Goal: Task Accomplishment & Management: Manage account settings

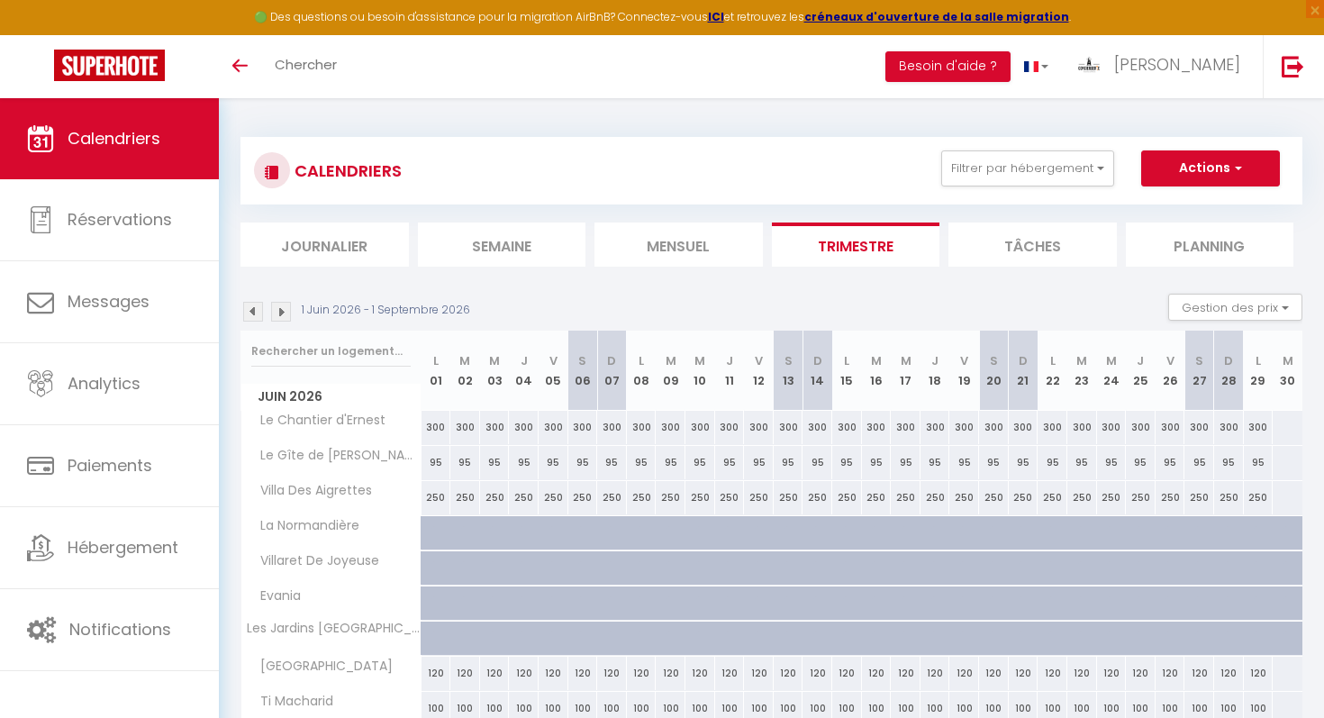
click at [141, 149] on span "Calendriers" at bounding box center [114, 138] width 93 height 23
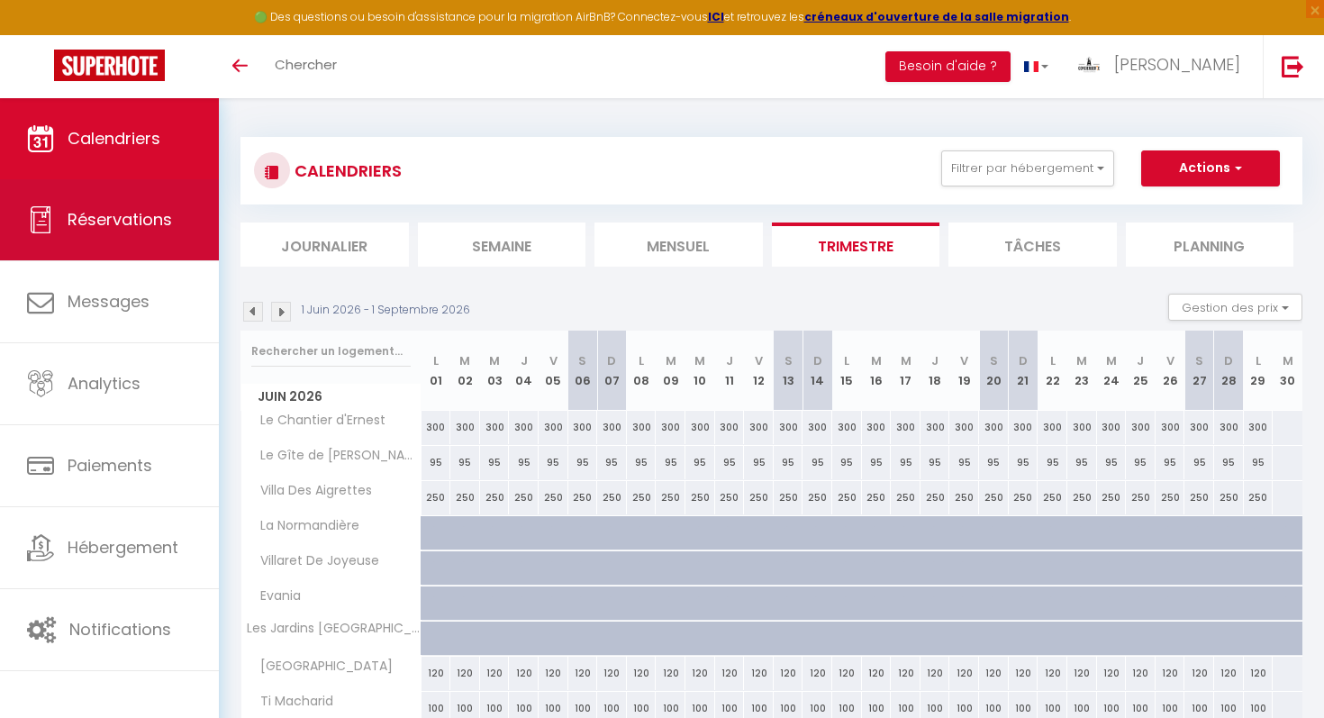
click at [144, 198] on link "Réservations" at bounding box center [109, 219] width 219 height 81
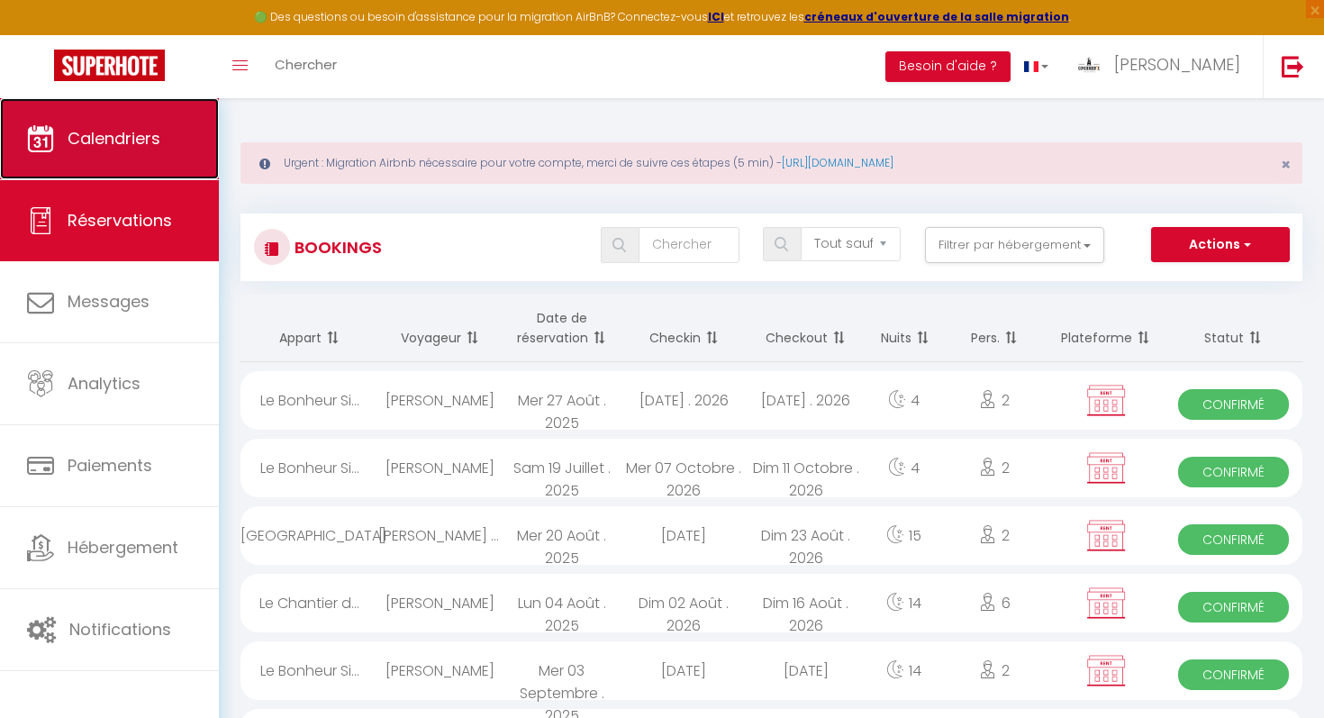
click at [120, 135] on span "Calendriers" at bounding box center [114, 138] width 93 height 23
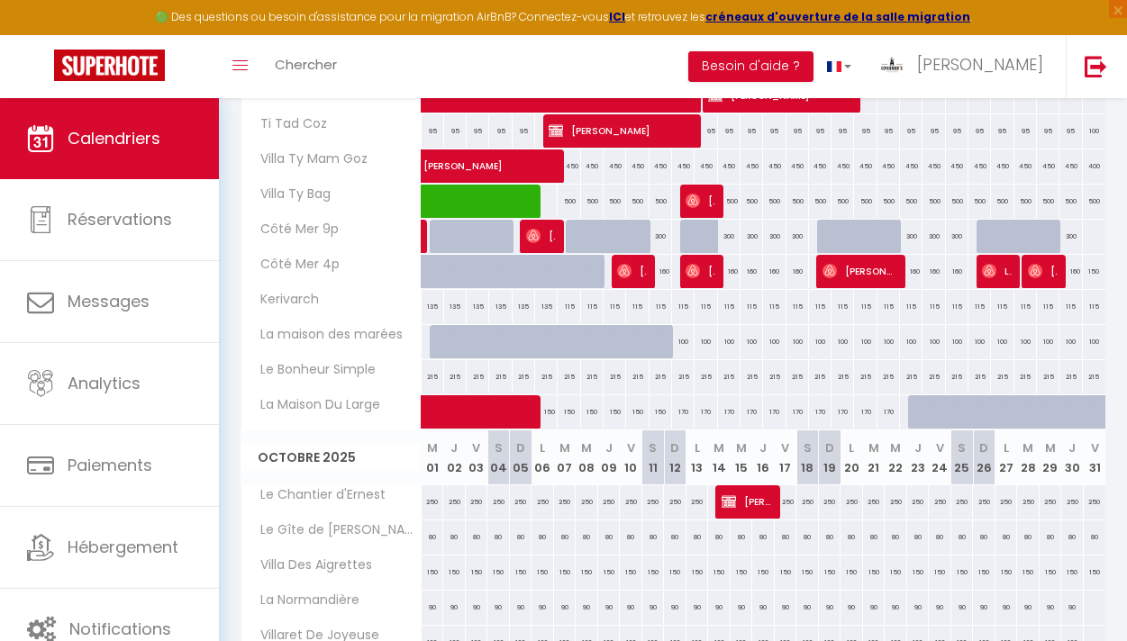
scroll to position [710, 0]
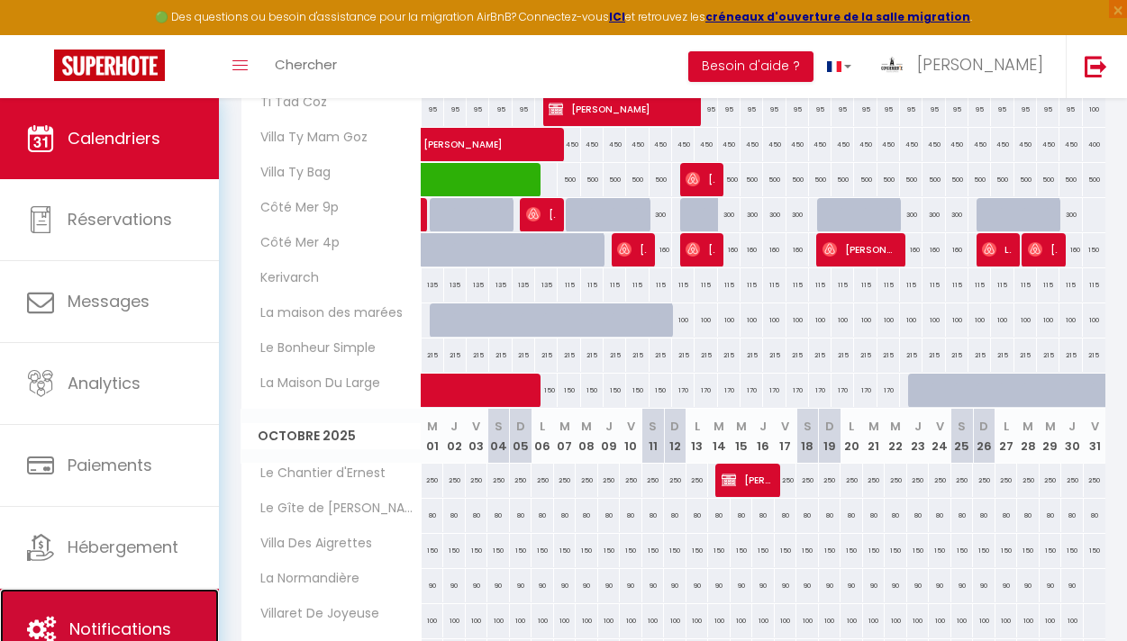
click at [136, 614] on link "Notifications" at bounding box center [109, 629] width 219 height 81
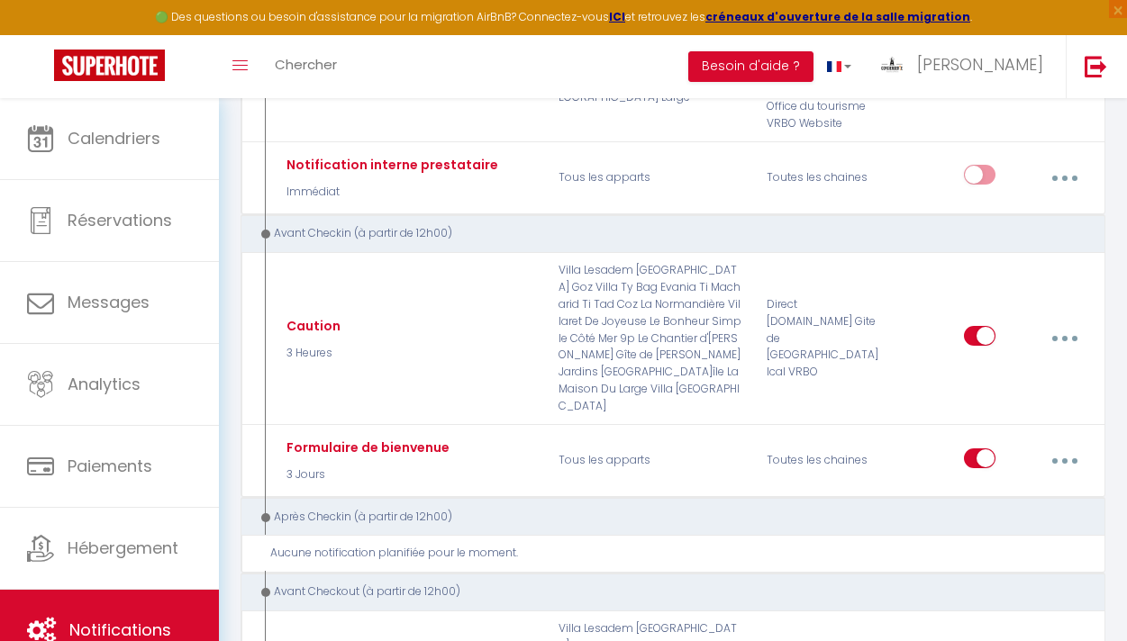
scroll to position [496, 0]
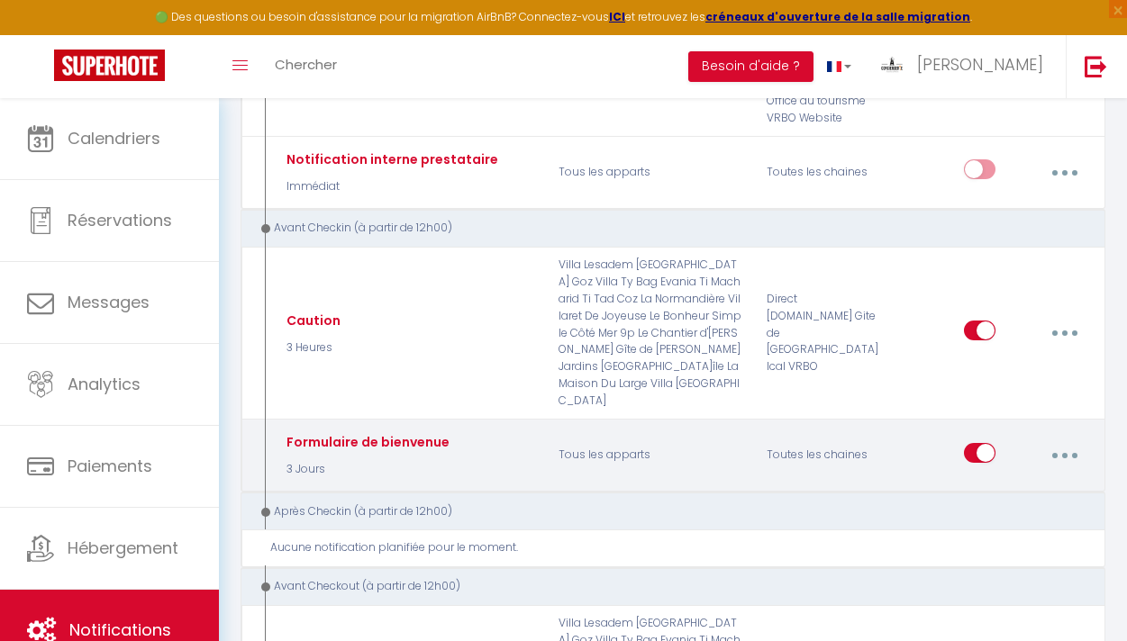
click at [1060, 439] on button "button" at bounding box center [1064, 456] width 48 height 34
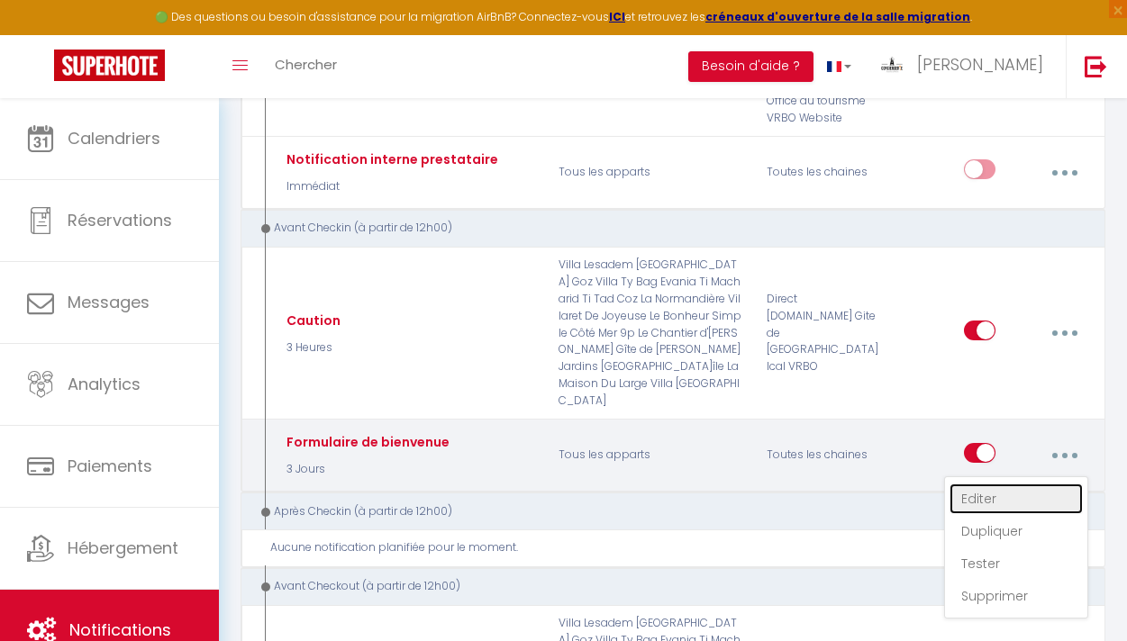
click at [1000, 484] on link "Editer" at bounding box center [1015, 499] width 133 height 31
type input "Formulaire de bienvenue"
checkbox input "true"
select select "3 Jours"
select select
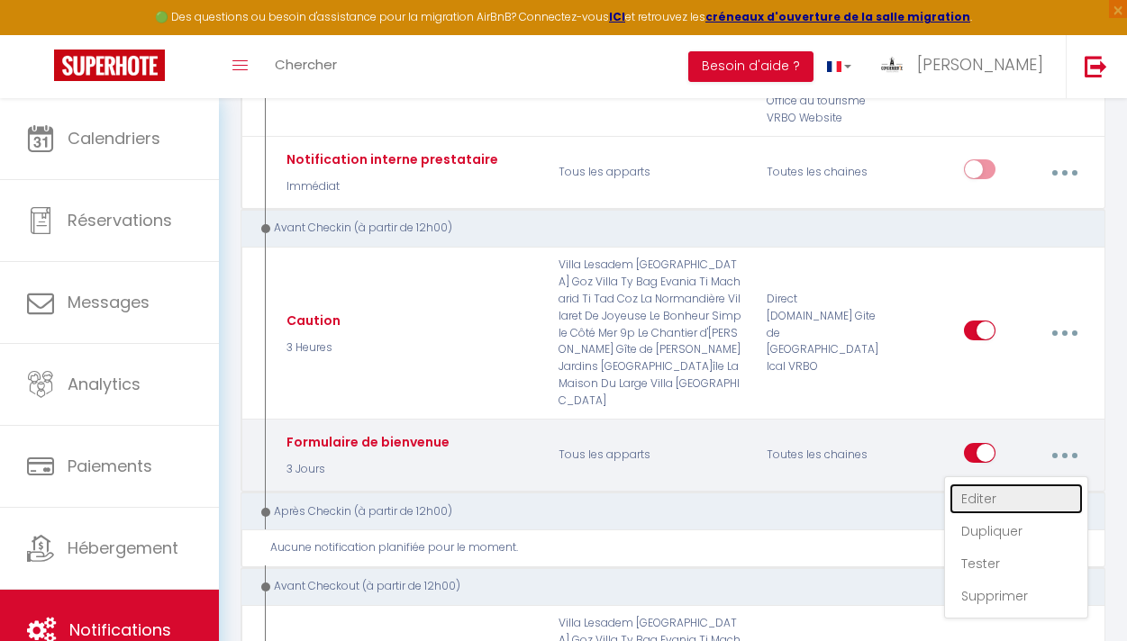
checkbox input "true"
checkbox input "false"
radio input "true"
type input "Votre séjour approche - [RENTAL:NAME]"
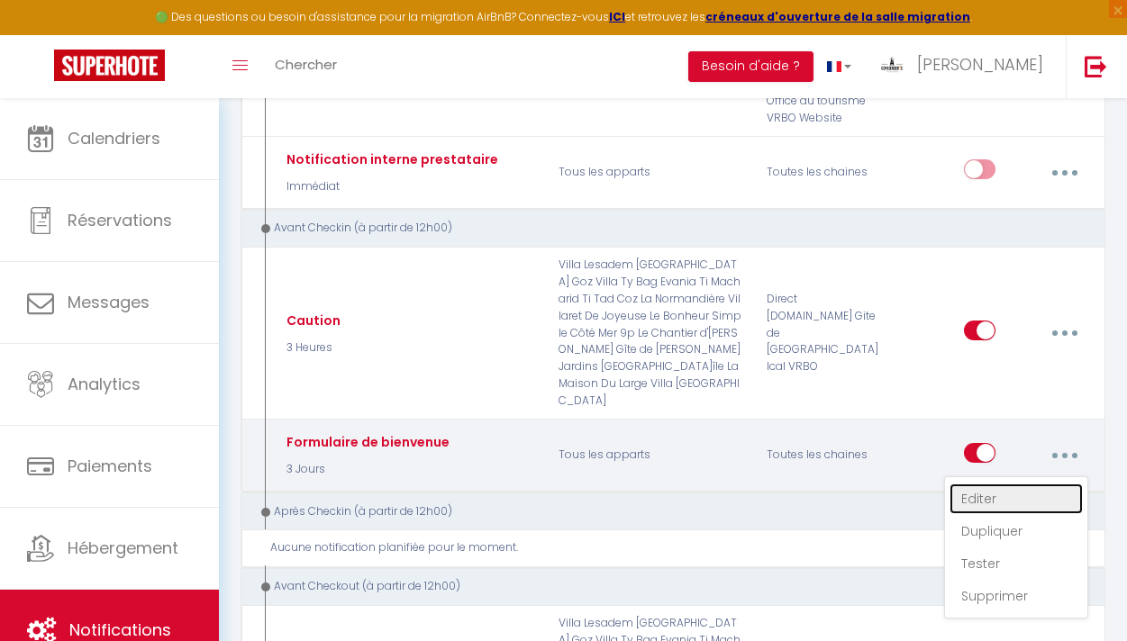
checkbox input "true"
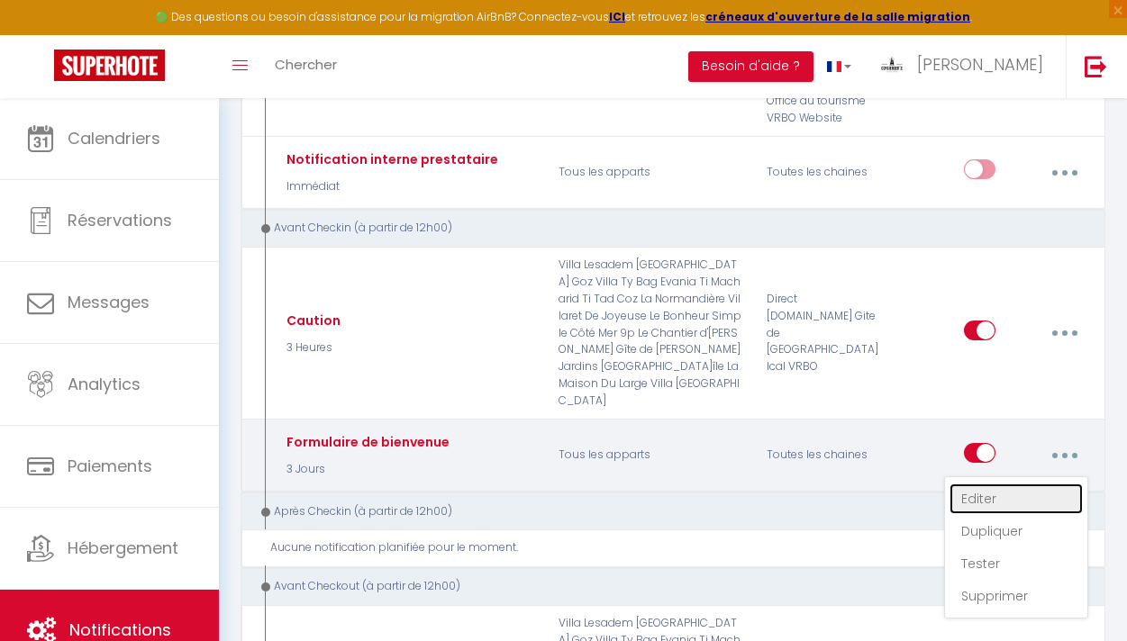
checkbox input "true"
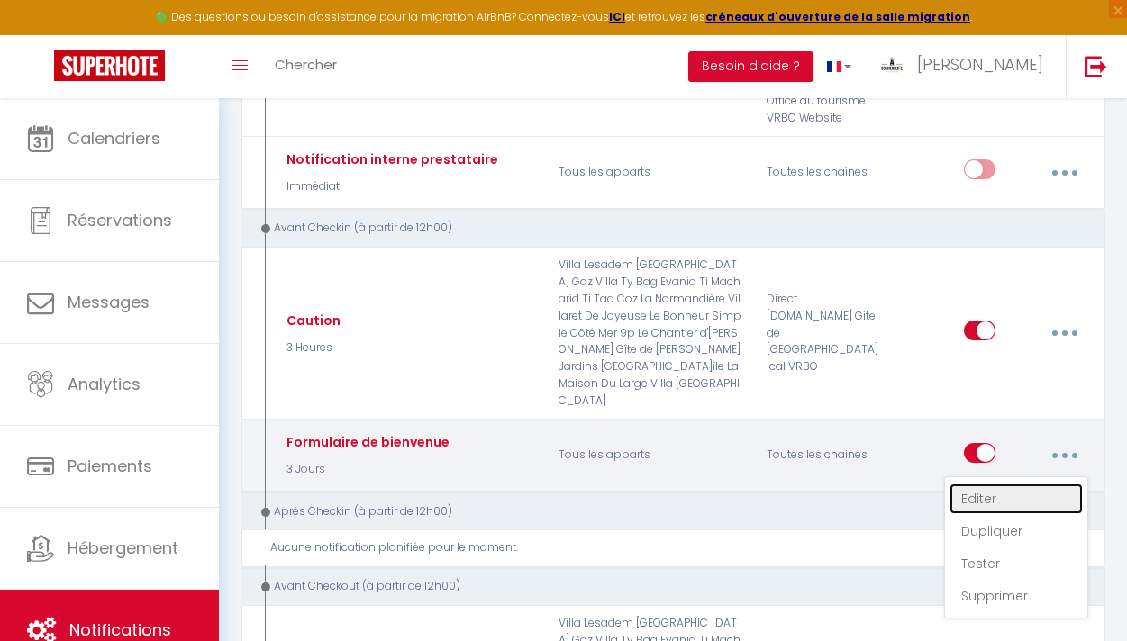
checkbox input "true"
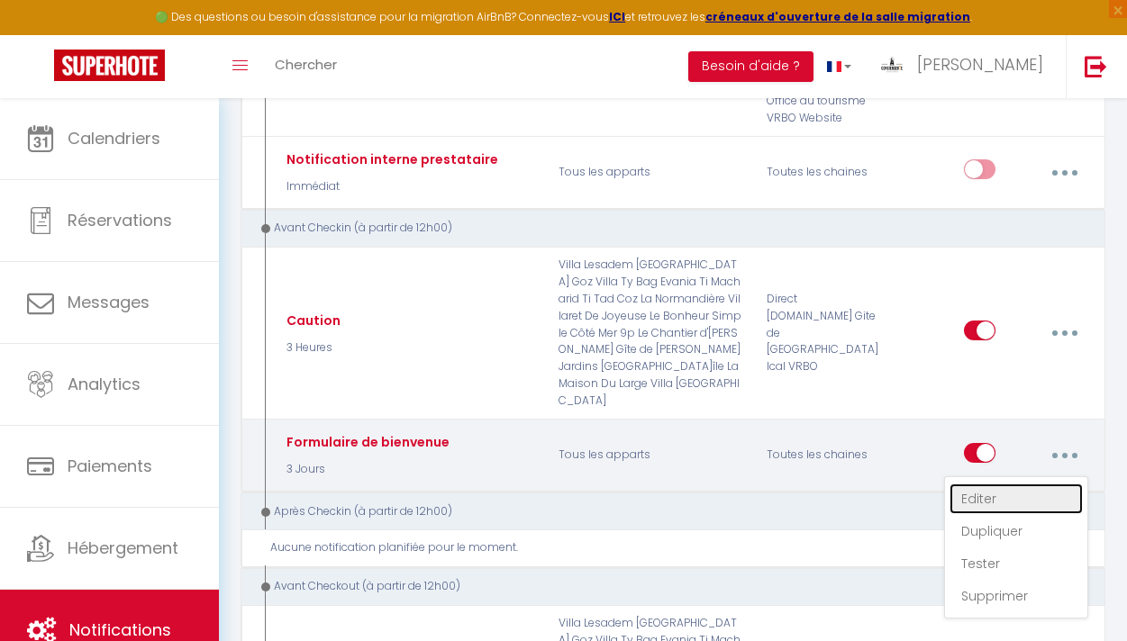
checkbox input "true"
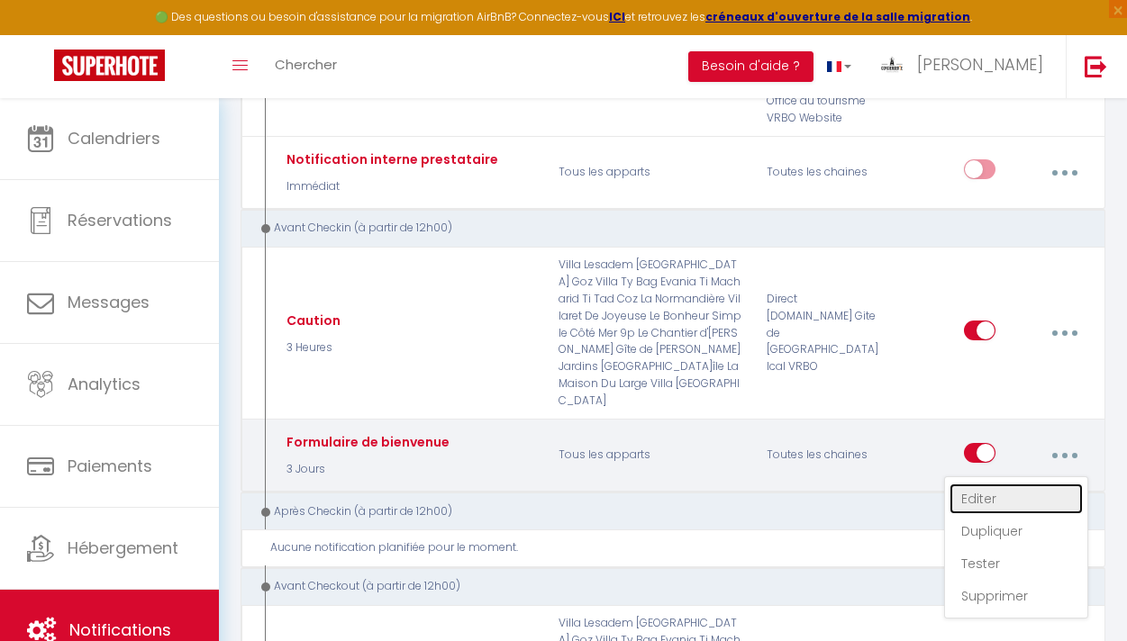
checkbox input "true"
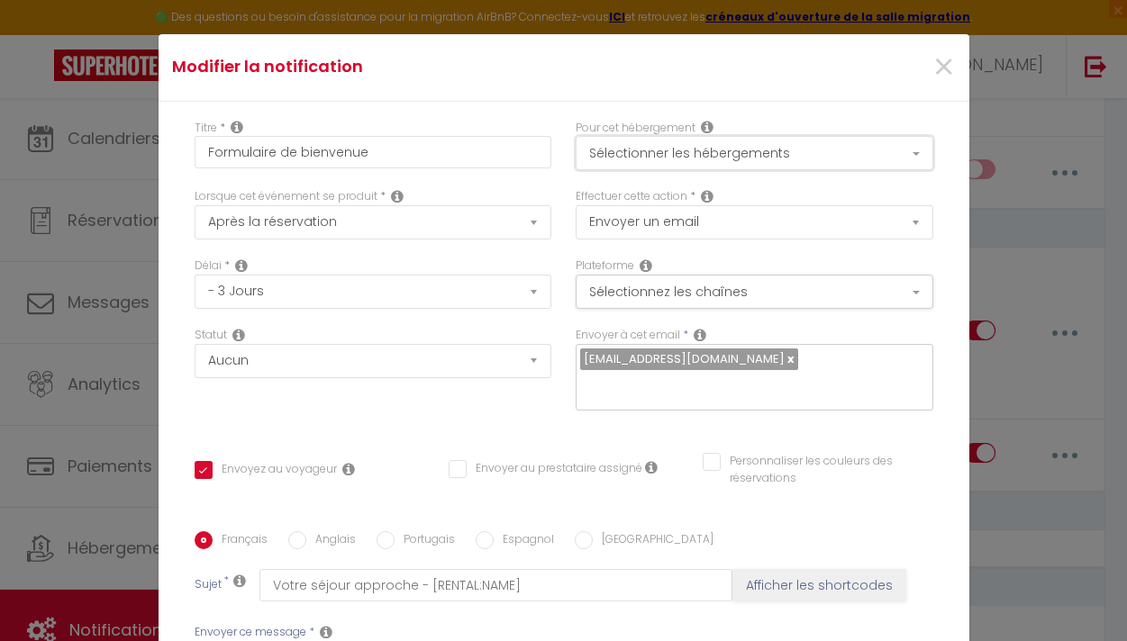
click at [798, 149] on button "Sélectionner les hébergements" at bounding box center [753, 153] width 357 height 34
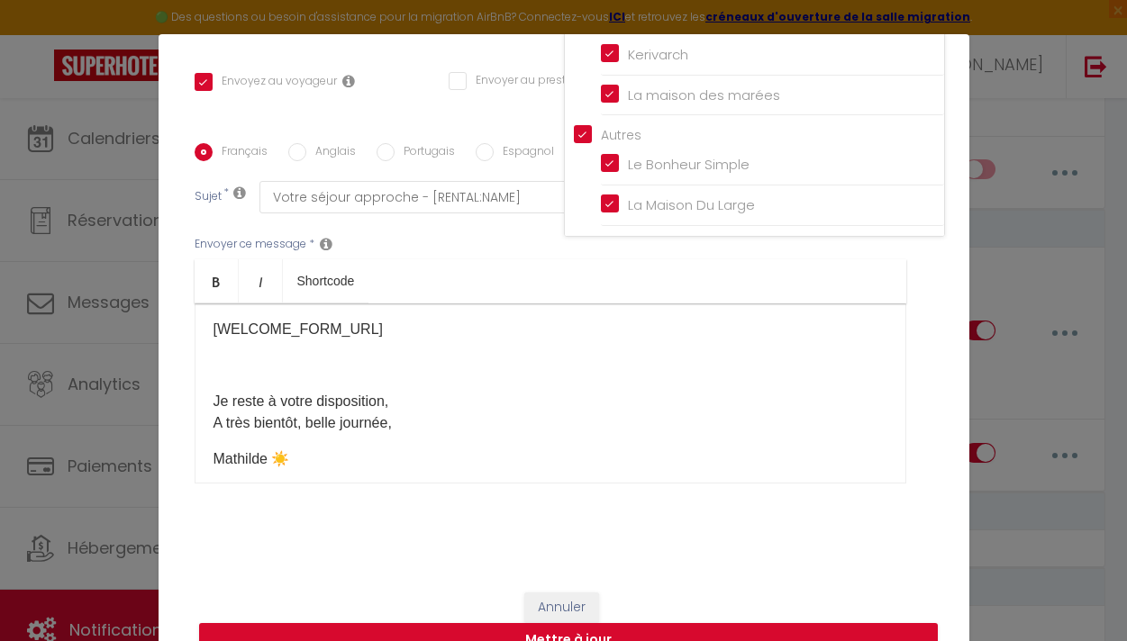
scroll to position [287, 0]
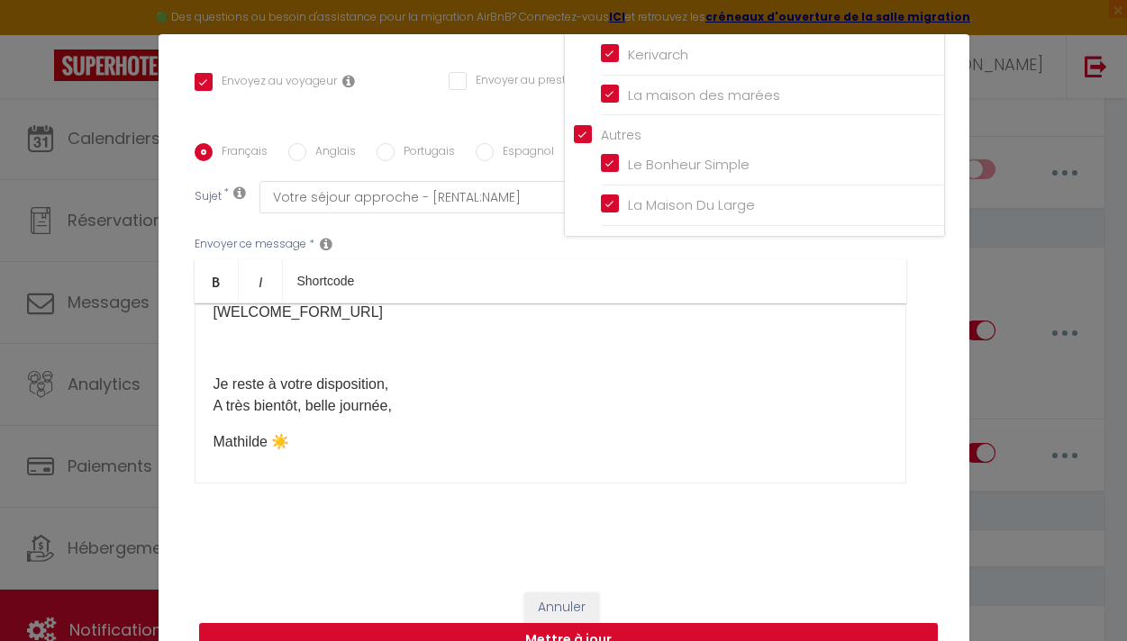
click at [683, 634] on button "Mettre à jour" at bounding box center [568, 640] width 738 height 34
checkbox input "true"
checkbox input "false"
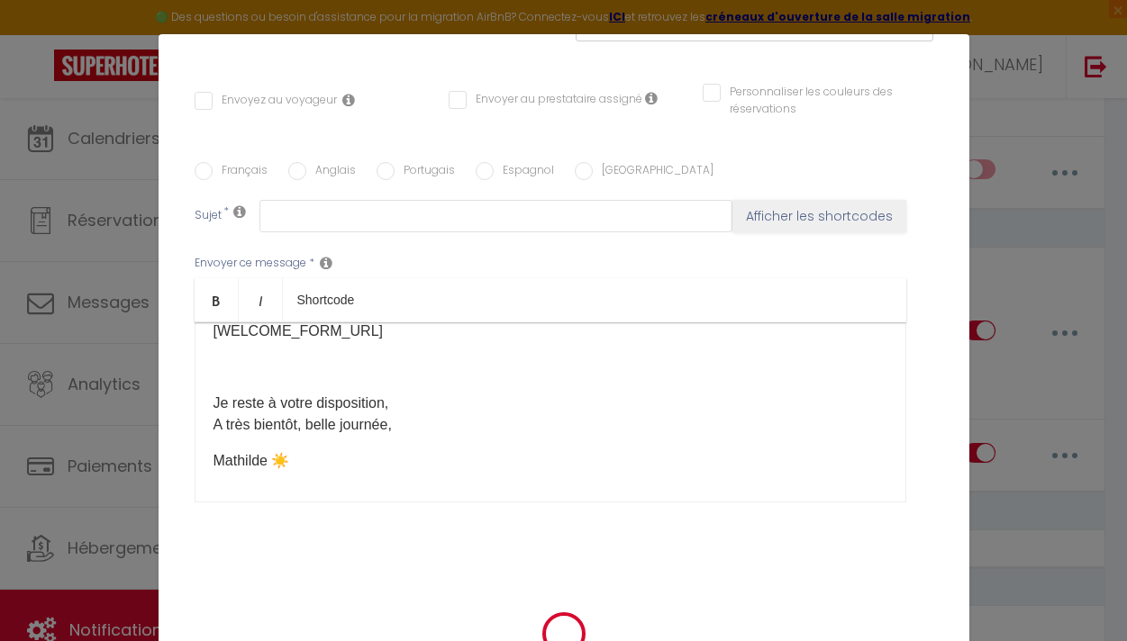
scroll to position [0, 0]
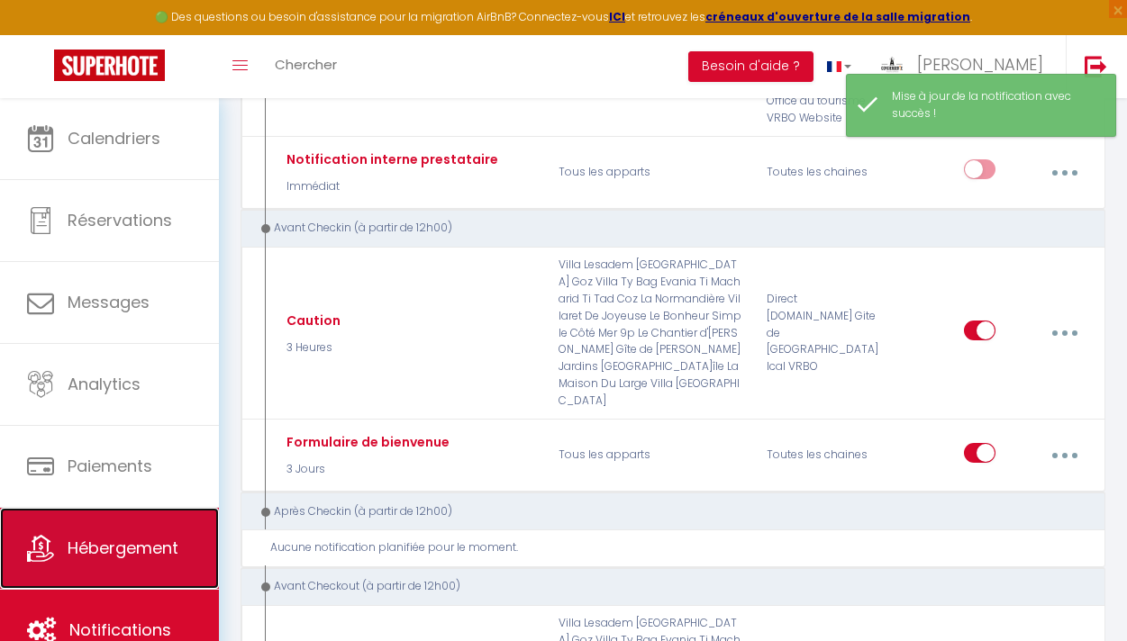
click at [126, 566] on link "Hébergement" at bounding box center [109, 548] width 219 height 81
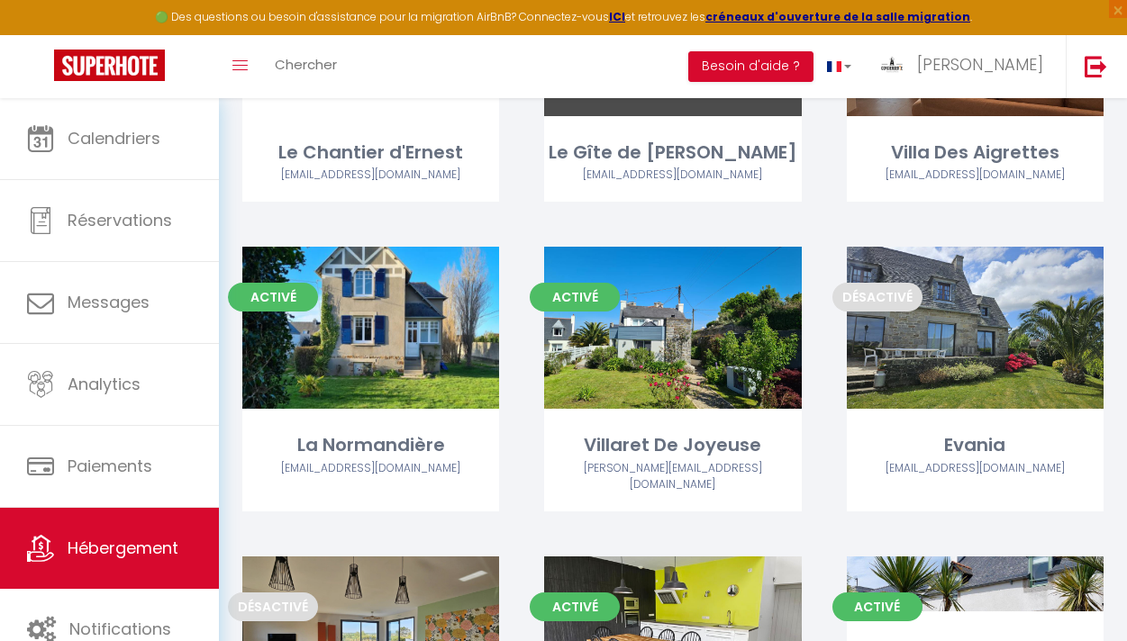
scroll to position [359, 0]
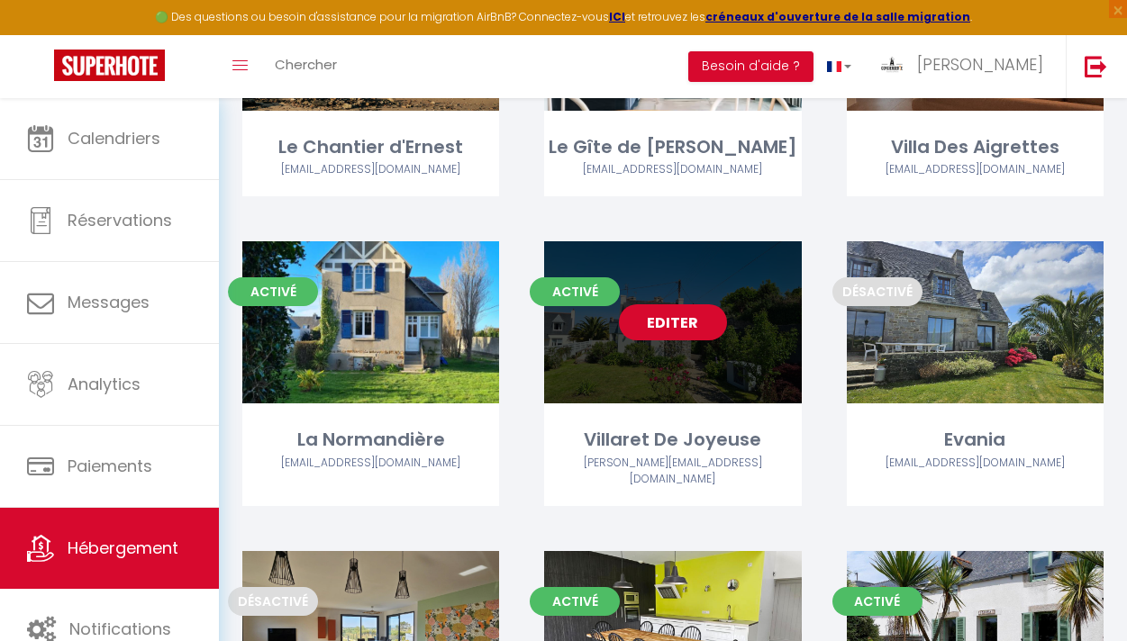
click at [673, 321] on link "Editer" at bounding box center [673, 322] width 108 height 36
select select "3"
select select "2"
select select "1"
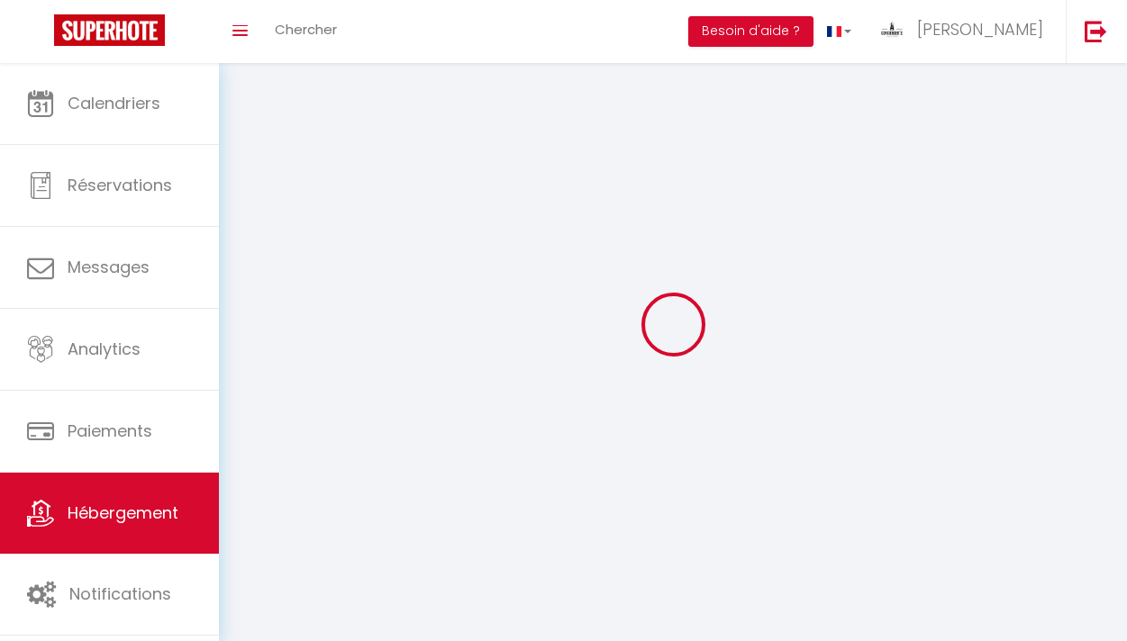
select select
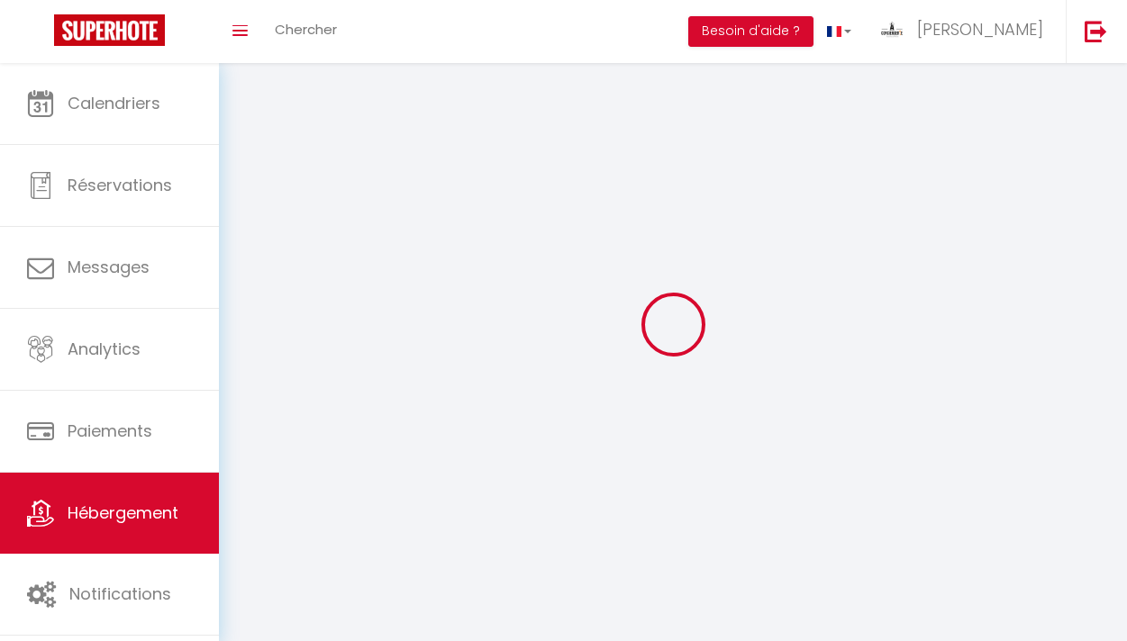
checkbox input "false"
select select
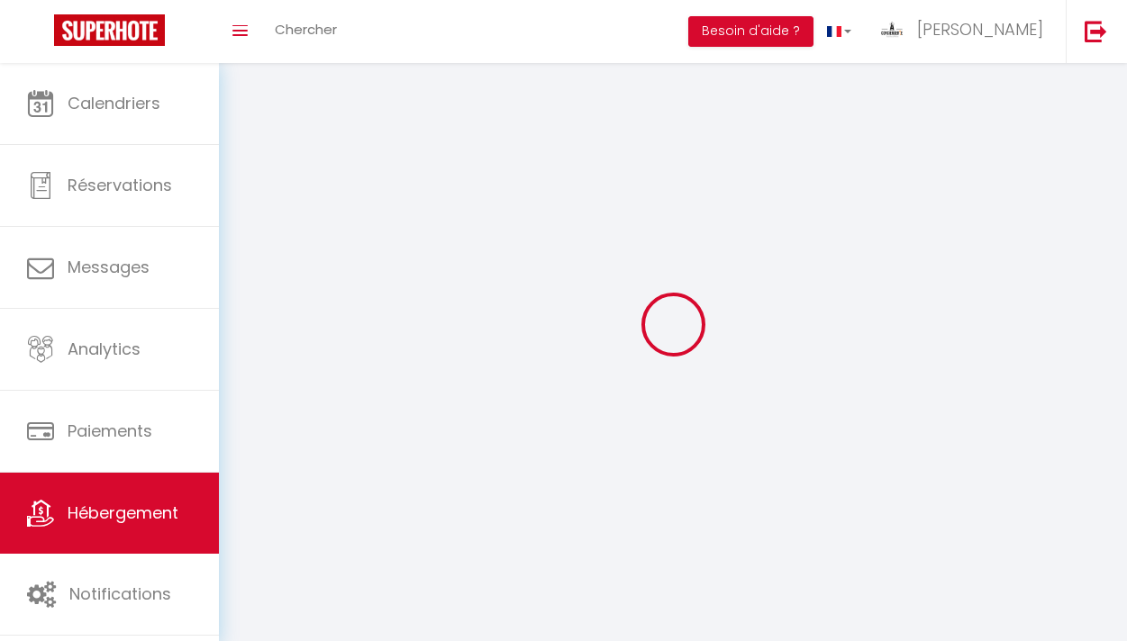
select select
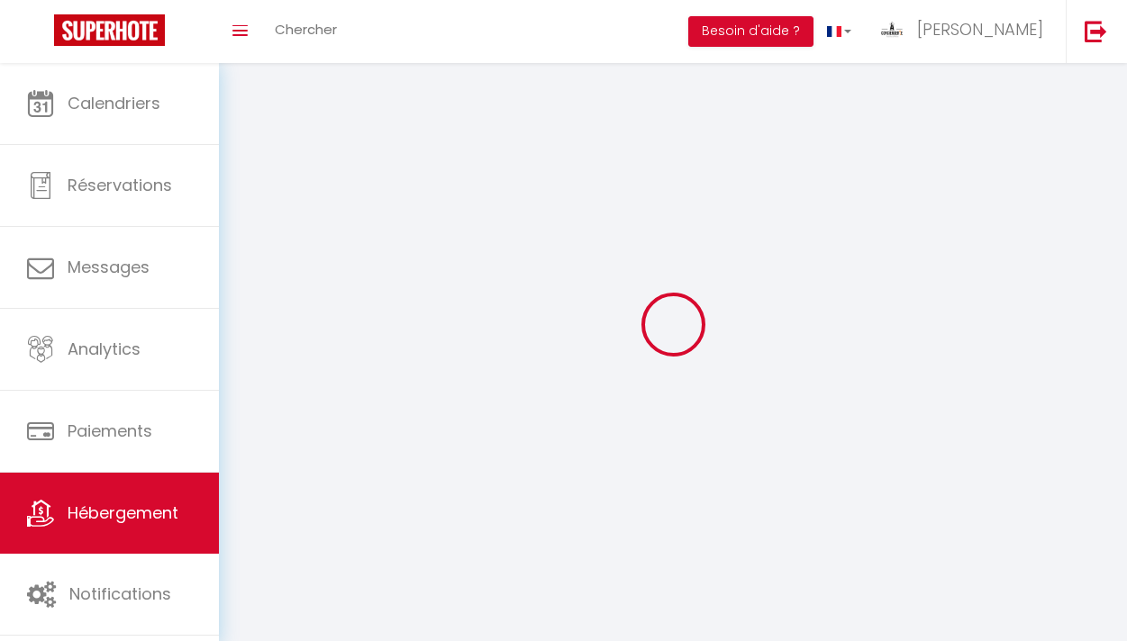
select select
checkbox input "false"
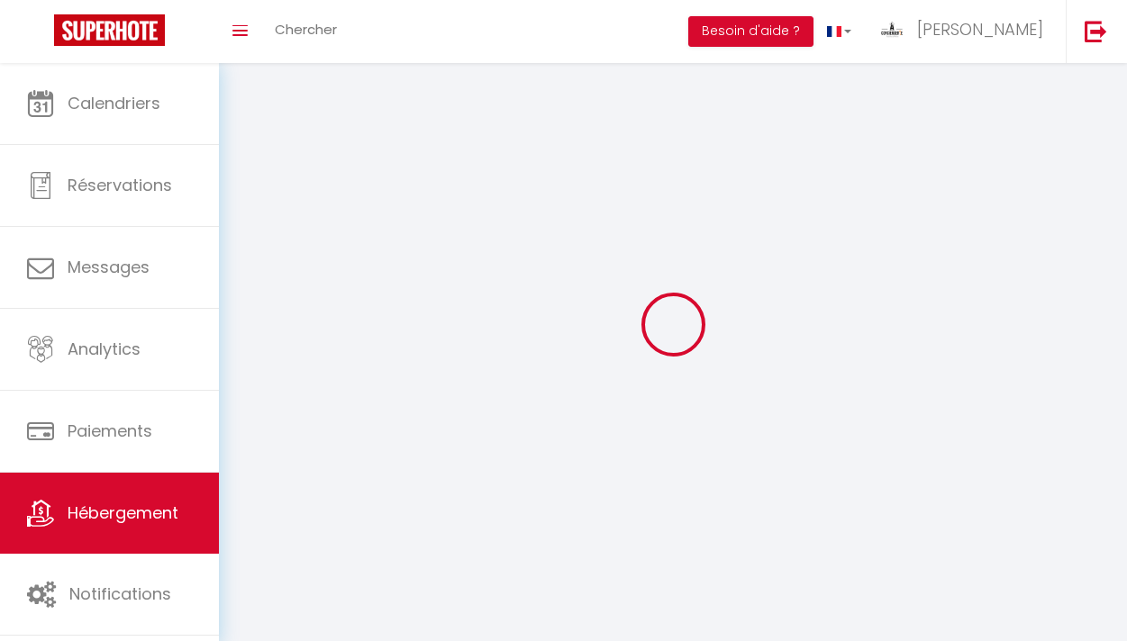
select select
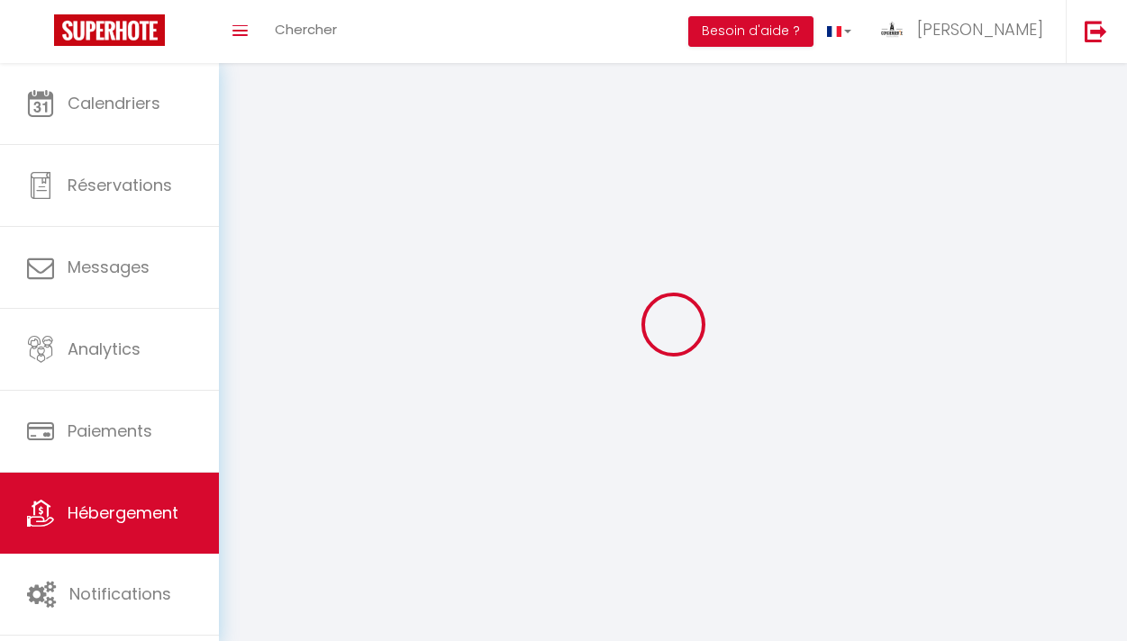
select select
checkbox input "false"
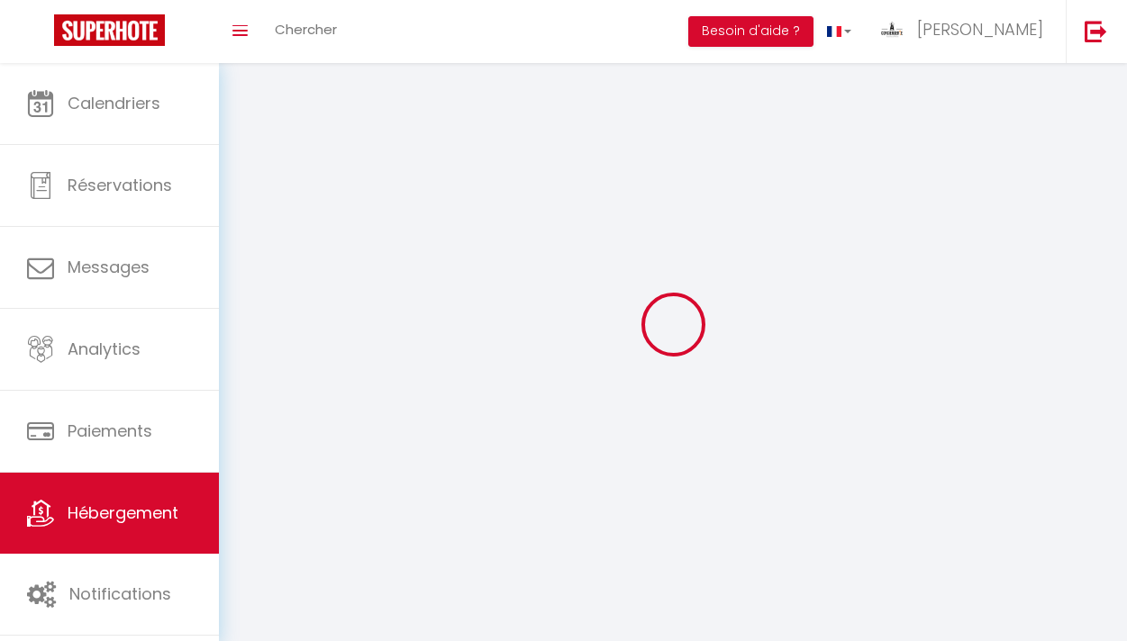
checkbox input "false"
select select
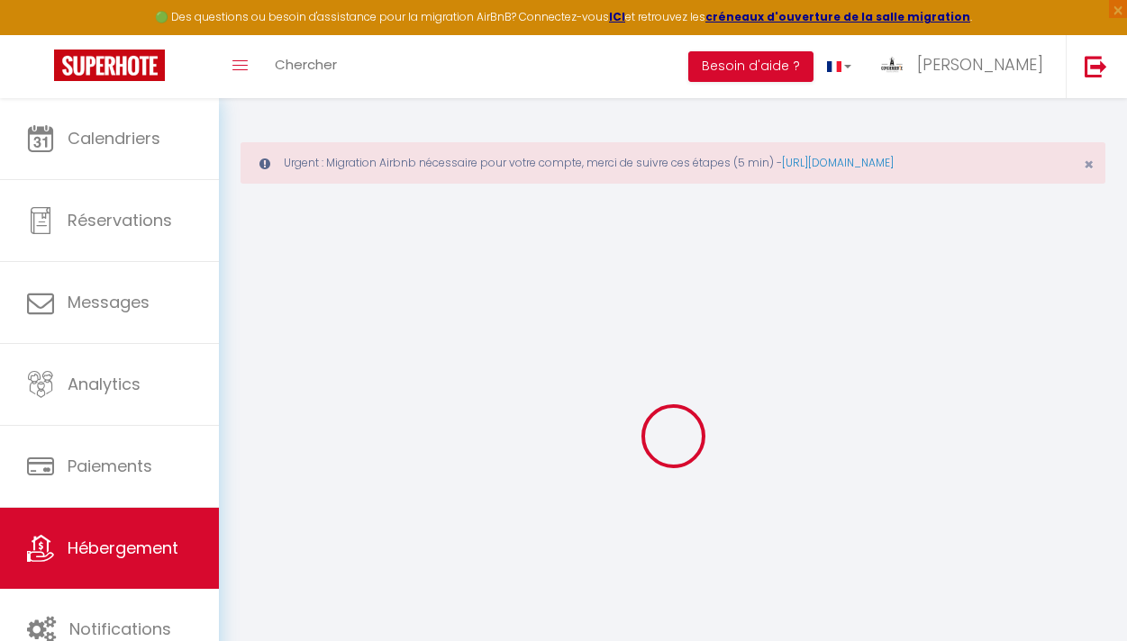
select select
checkbox input "false"
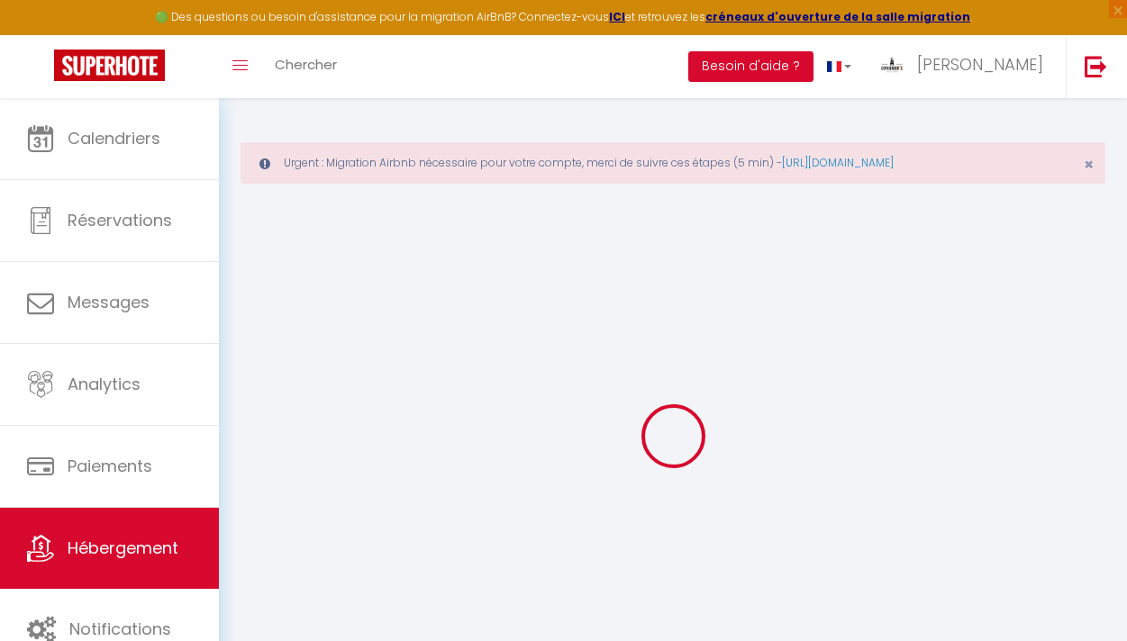
checkbox input "false"
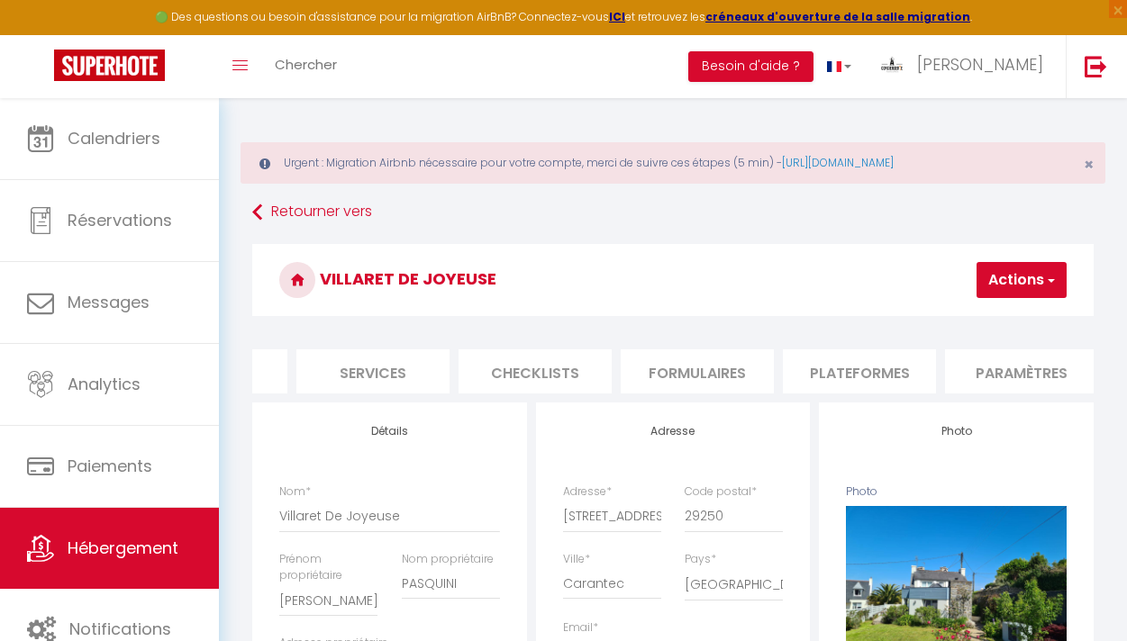
scroll to position [0, 479]
click at [683, 372] on li "Formulaires" at bounding box center [660, 371] width 153 height 44
select select
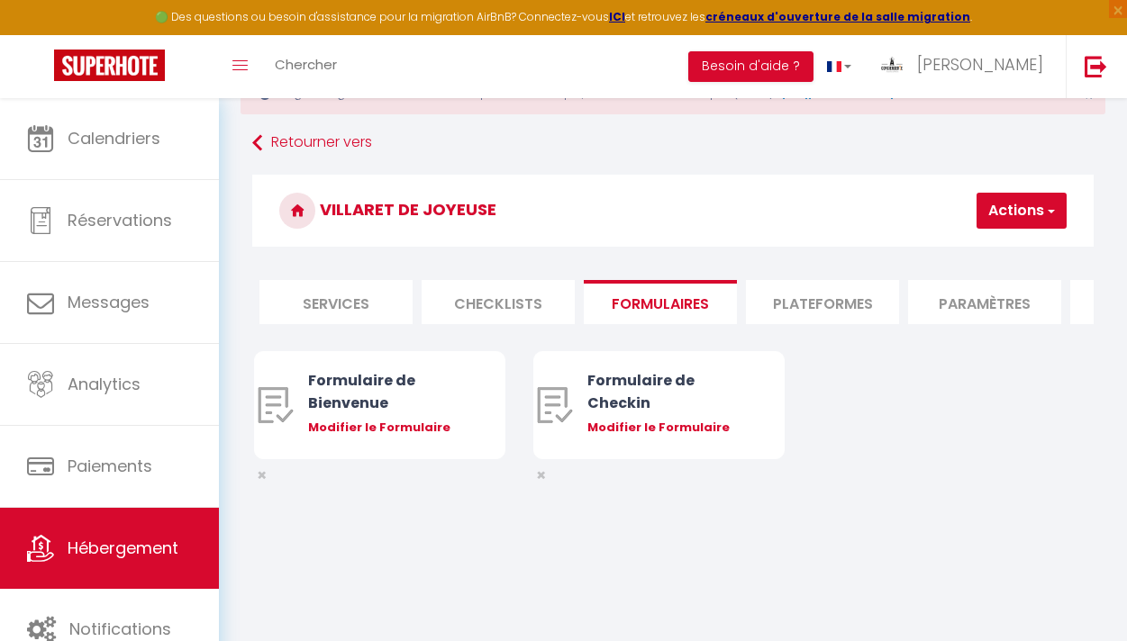
scroll to position [98, 0]
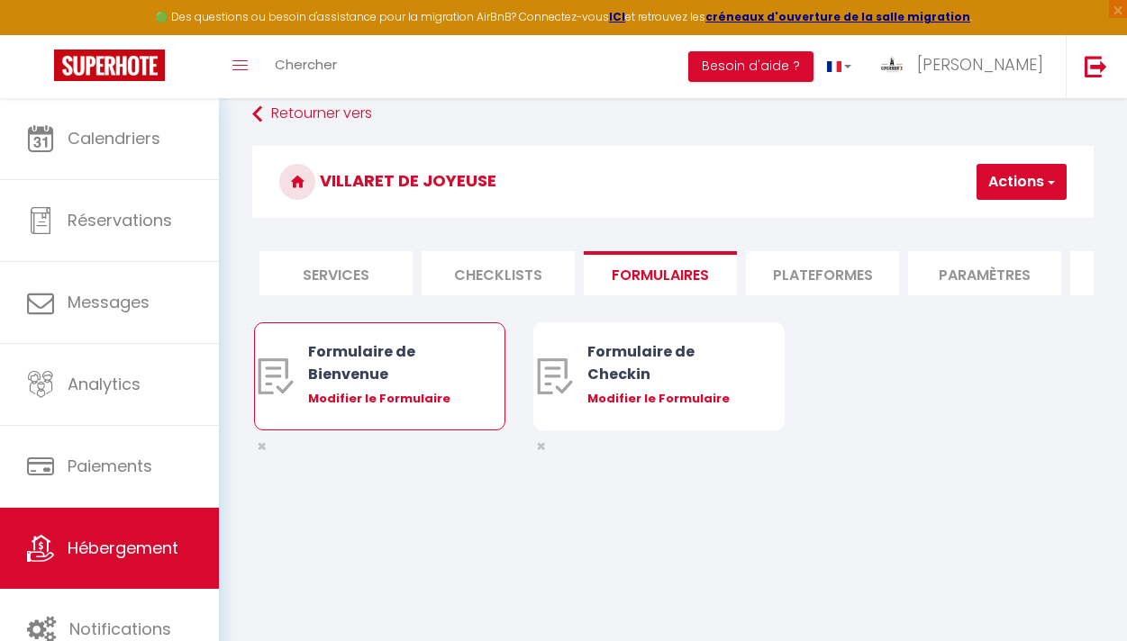
click at [420, 395] on div "Modifier le Formulaire" at bounding box center [389, 399] width 163 height 18
type input "Formulaire de Bienvenue"
type input "Bonjour, votre séjour approche ! Afin de préparer au mieux votre arrivée et rec…"
select select "[object Object]"
radio input "true"
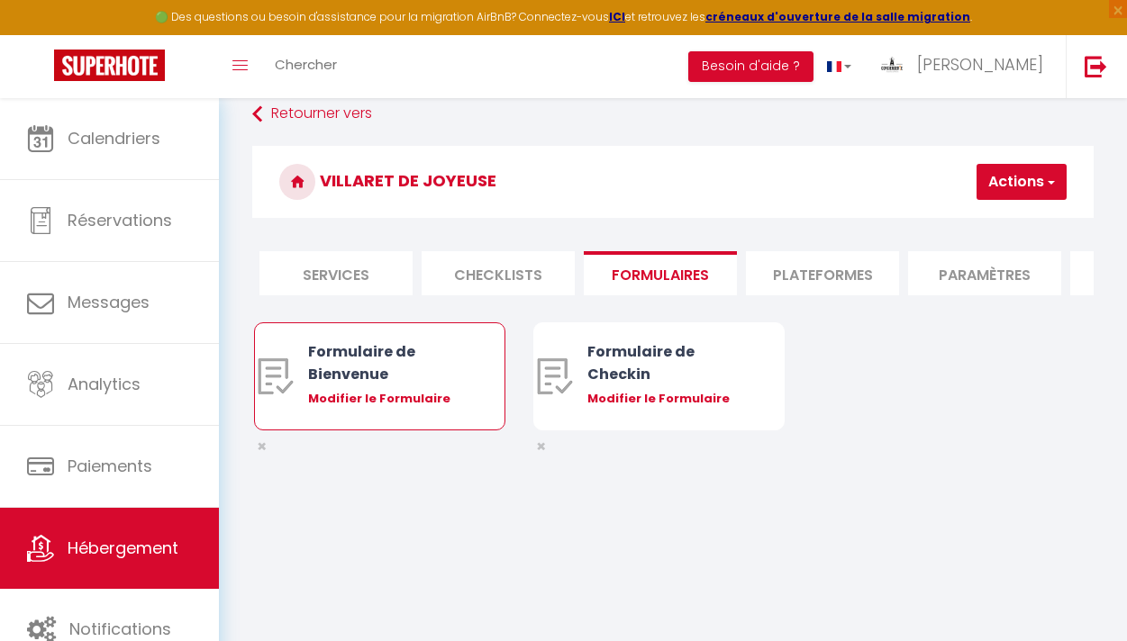
select select
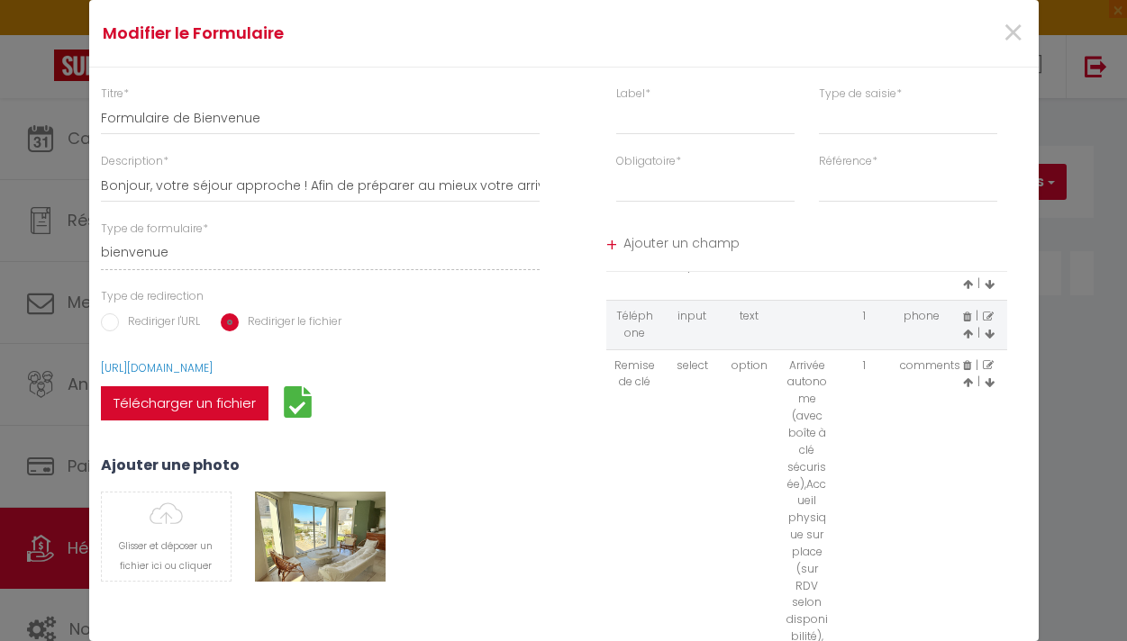
scroll to position [87, 0]
select select
click at [113, 322] on input "Rediriger l'URL" at bounding box center [110, 322] width 18 height 18
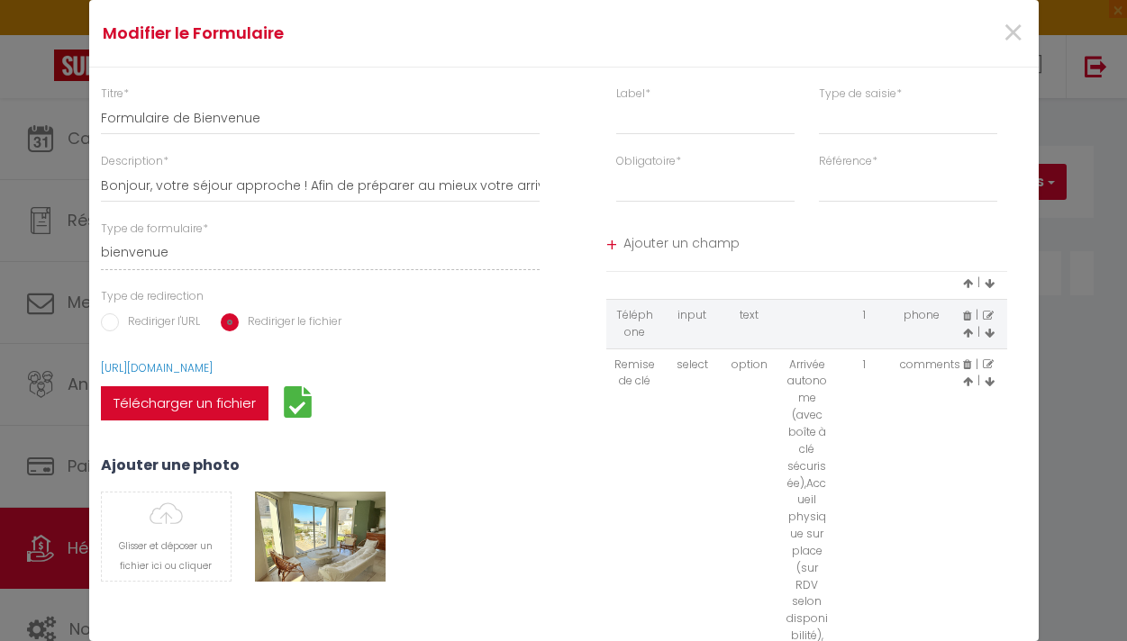
radio input "true"
radio input "false"
select select
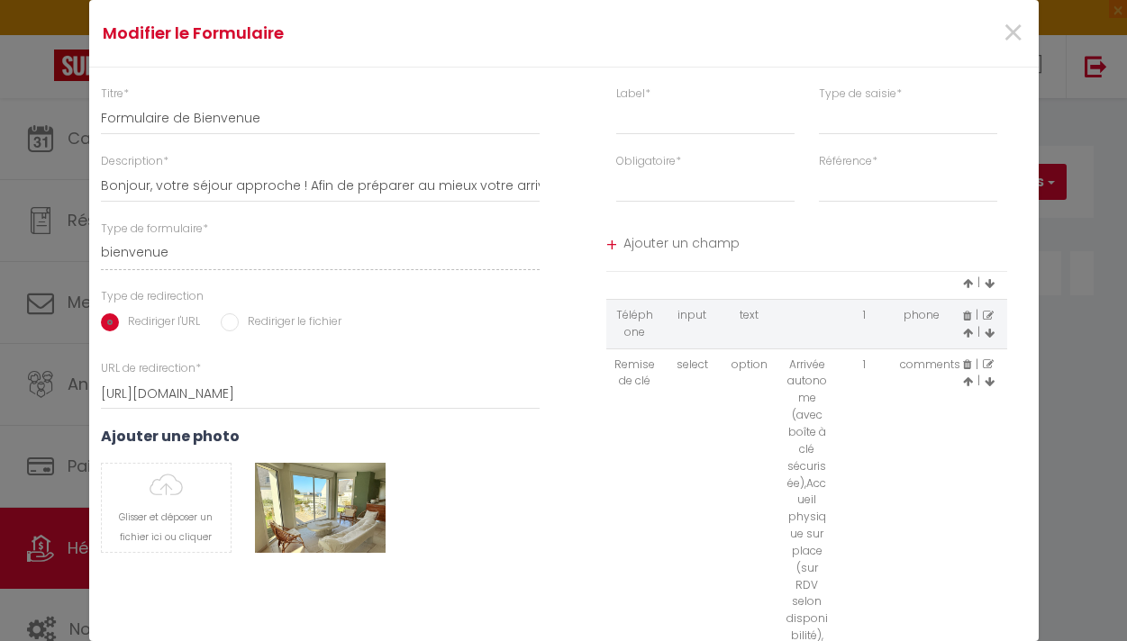
click at [232, 327] on input "Rediriger le fichier" at bounding box center [230, 322] width 18 height 18
radio input "true"
radio input "false"
select select
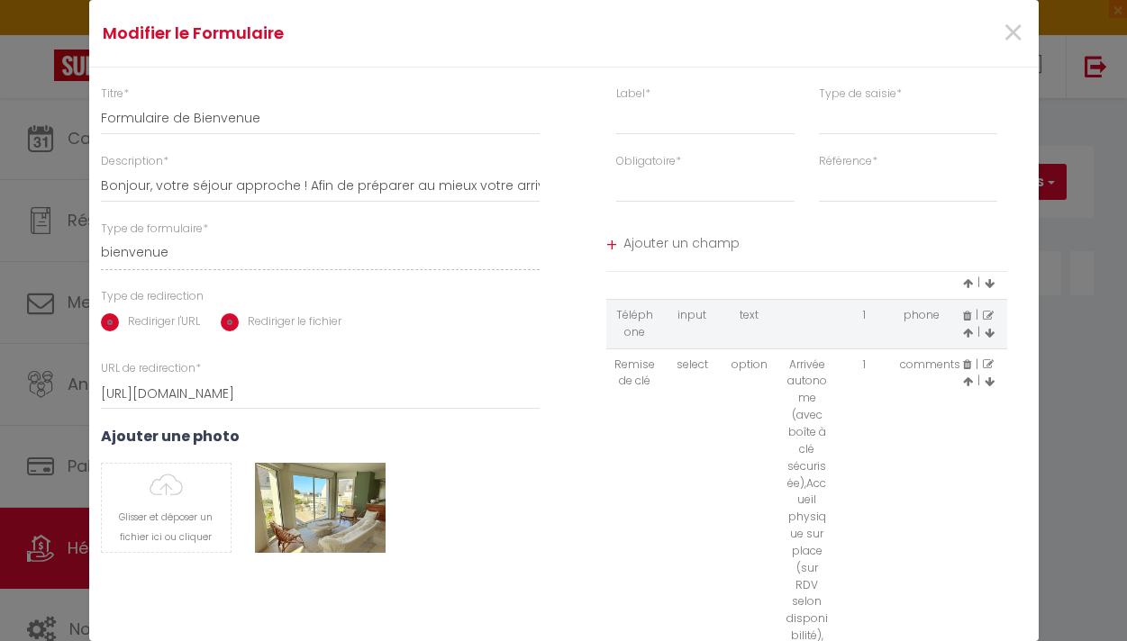
select select
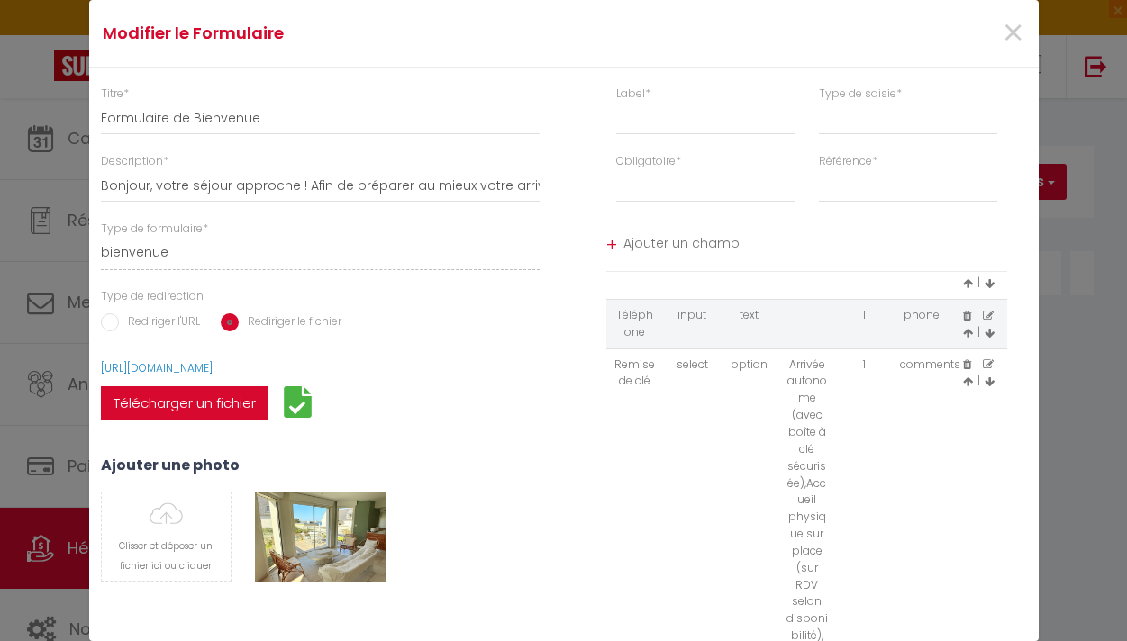
drag, startPoint x: 510, startPoint y: 368, endPoint x: 97, endPoint y: 376, distance: 412.5
click at [97, 376] on div "[URL][DOMAIN_NAME] Télécharger un fichier" at bounding box center [320, 398] width 463 height 77
copy link "[URL][DOMAIN_NAME]"
click at [106, 321] on input "Rediriger l'URL" at bounding box center [110, 322] width 18 height 18
radio input "true"
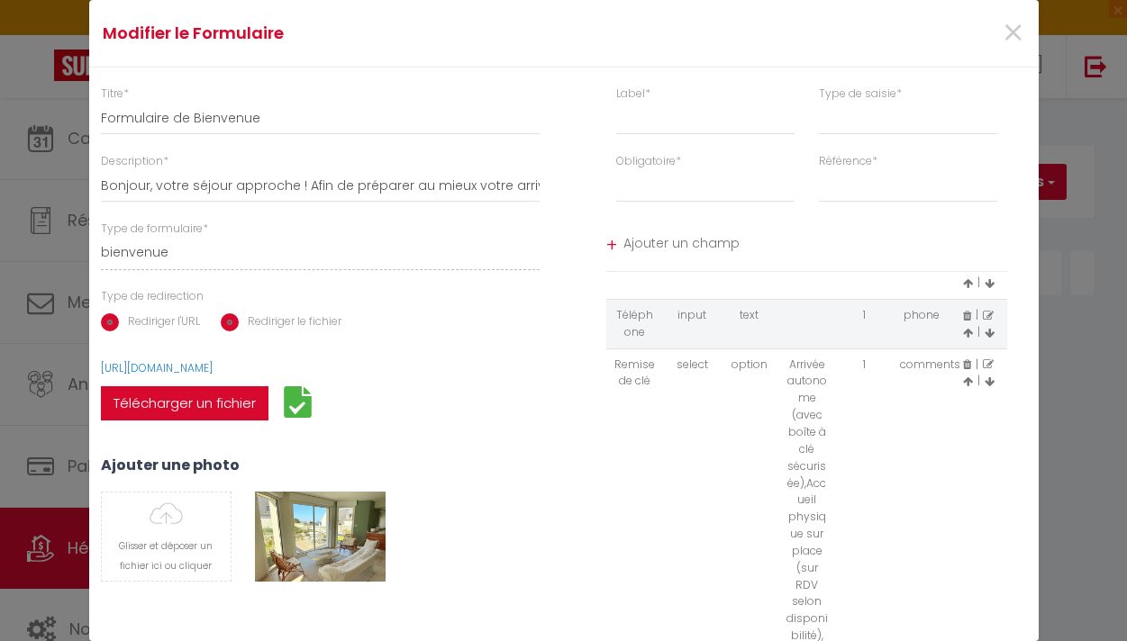
radio input "false"
select select
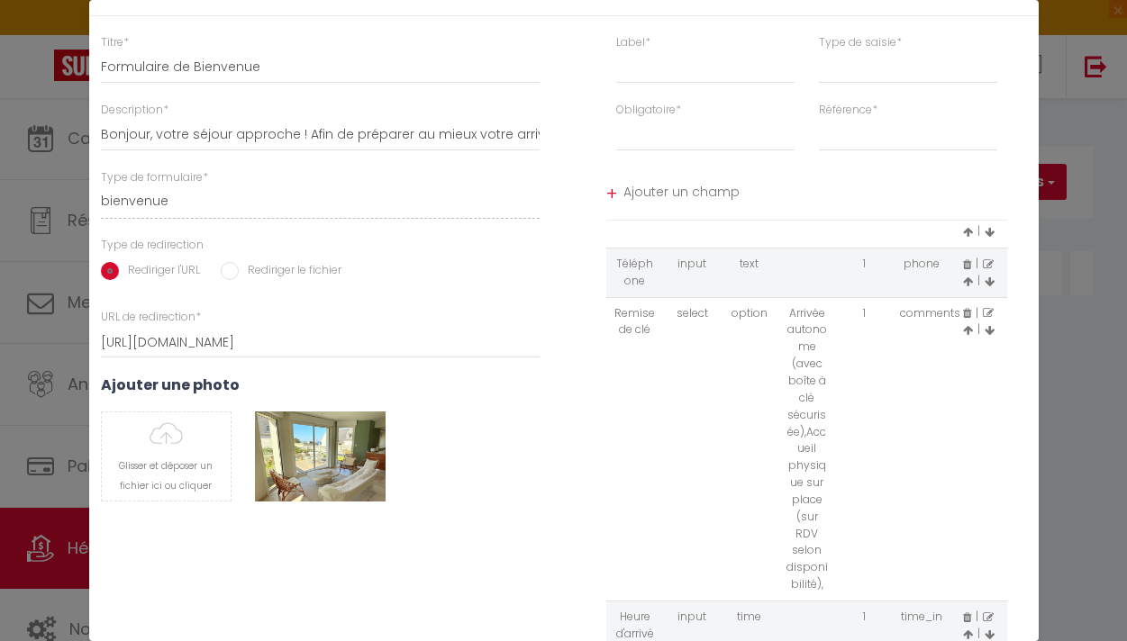
scroll to position [198, 0]
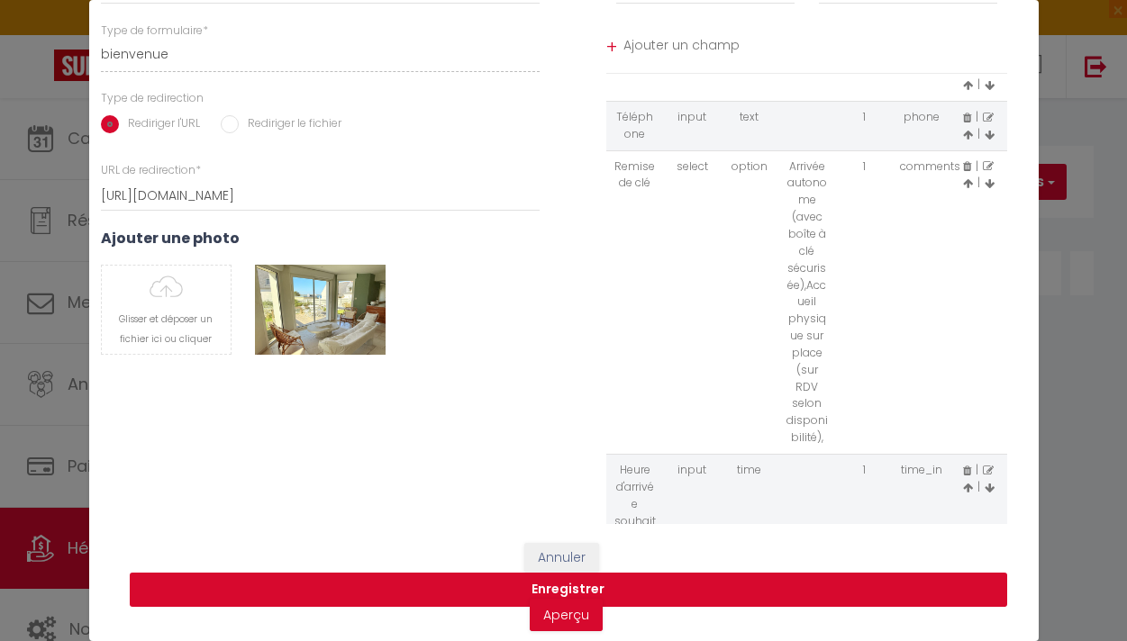
click at [563, 590] on button "Enregistrer" at bounding box center [568, 590] width 877 height 34
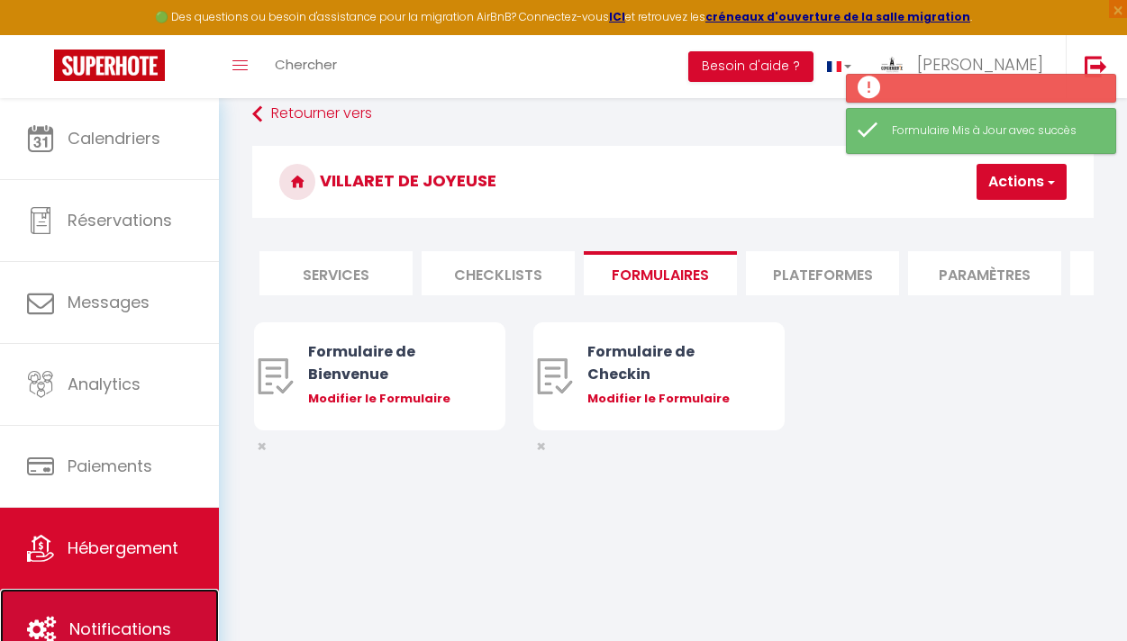
click at [128, 611] on link "Notifications" at bounding box center [109, 629] width 219 height 81
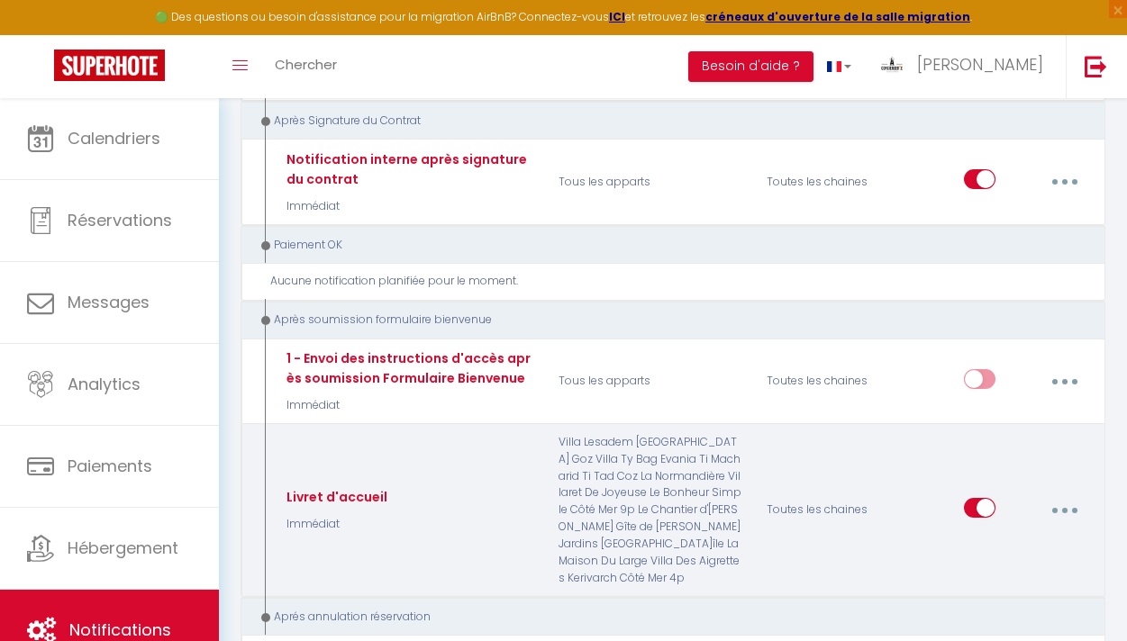
scroll to position [2440, 0]
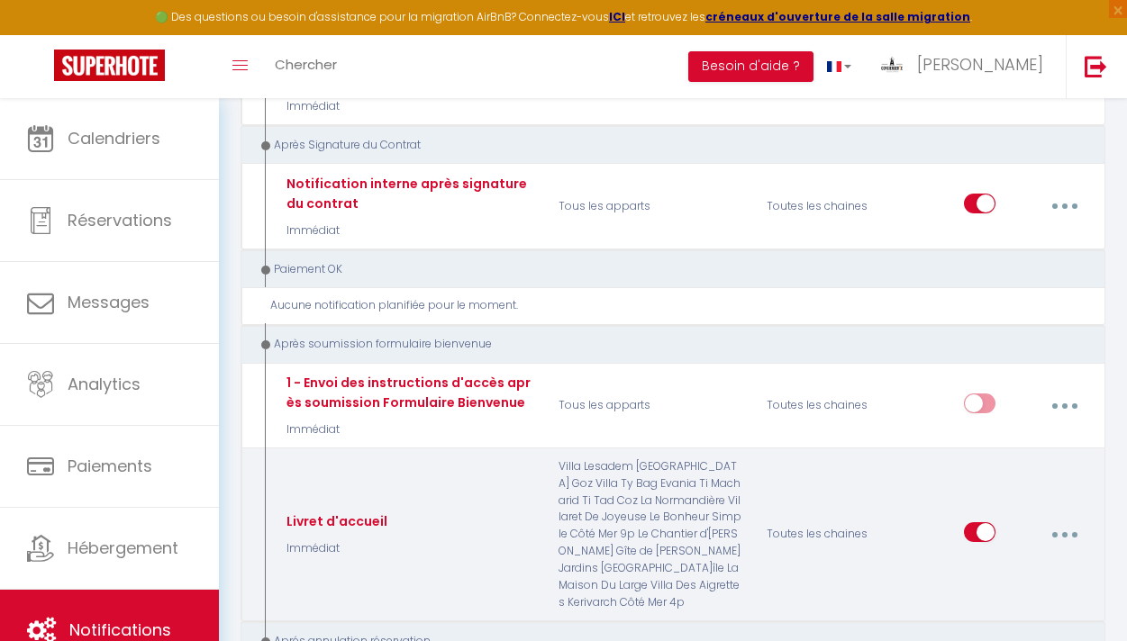
click at [1061, 518] on button "button" at bounding box center [1064, 535] width 48 height 34
click at [1000, 563] on link "Editer" at bounding box center [1015, 578] width 133 height 31
type input "Livret d'accueil"
select select "17"
select select "Immédiat"
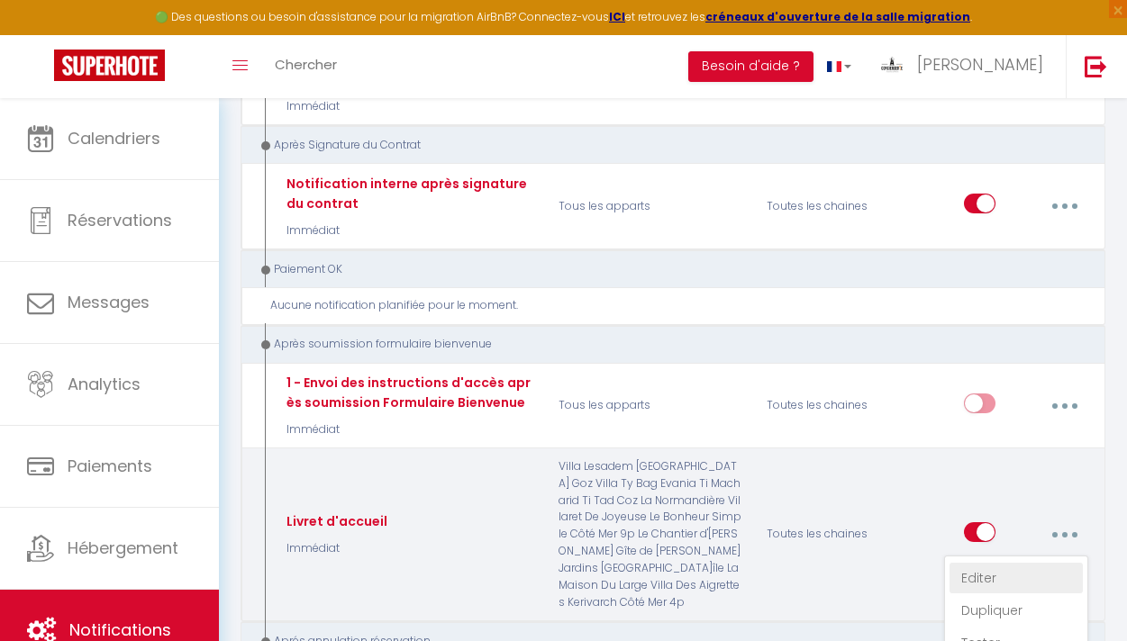
select select
checkbox input "true"
checkbox input "false"
radio input "true"
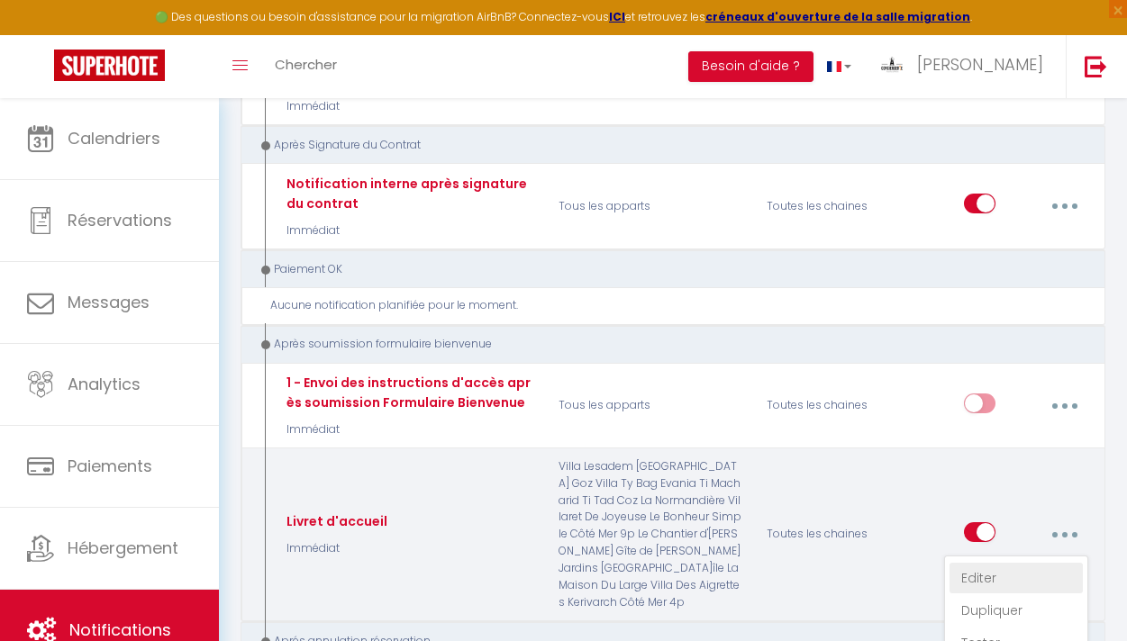
type input "Livret d'accueil [RENTAL:NAME]"
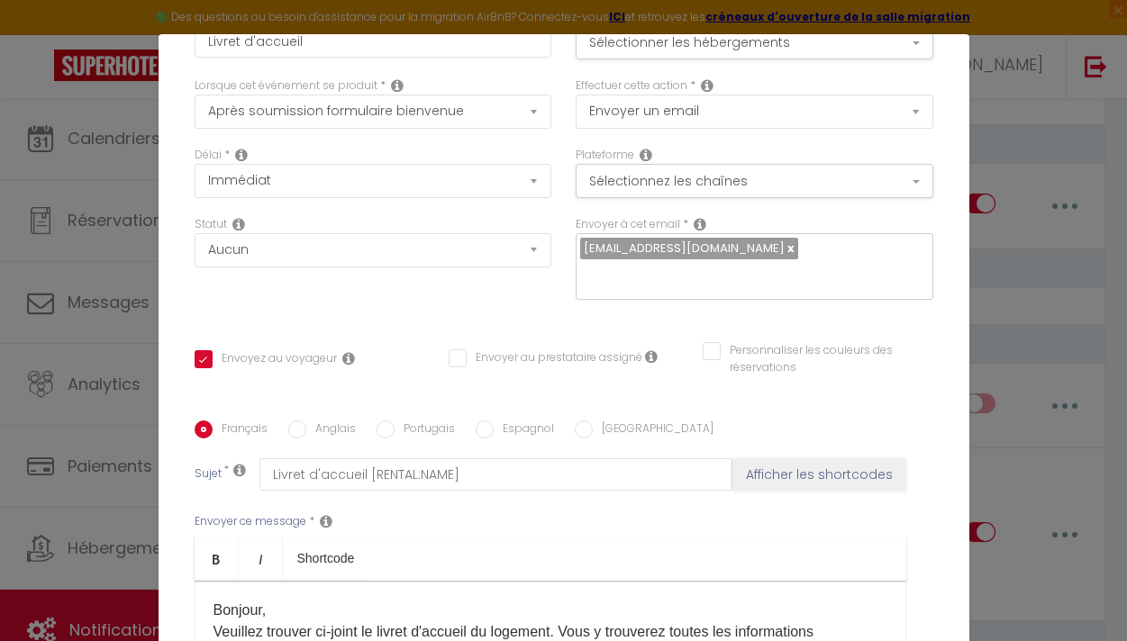
scroll to position [0, 0]
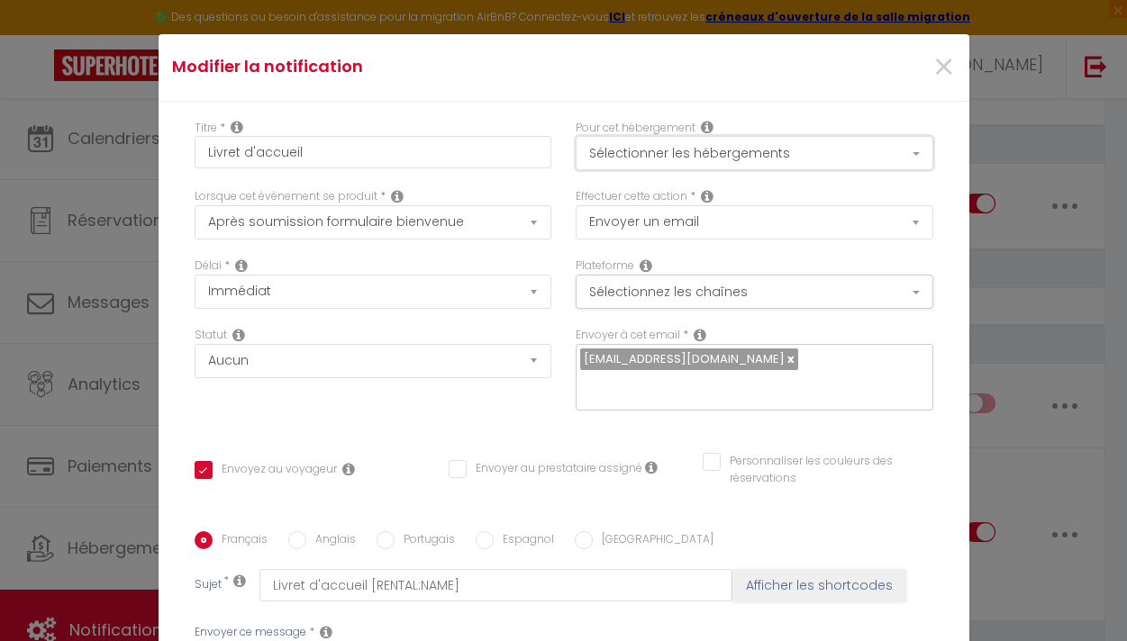
click at [732, 148] on button "Sélectionner les hébergements" at bounding box center [753, 153] width 357 height 34
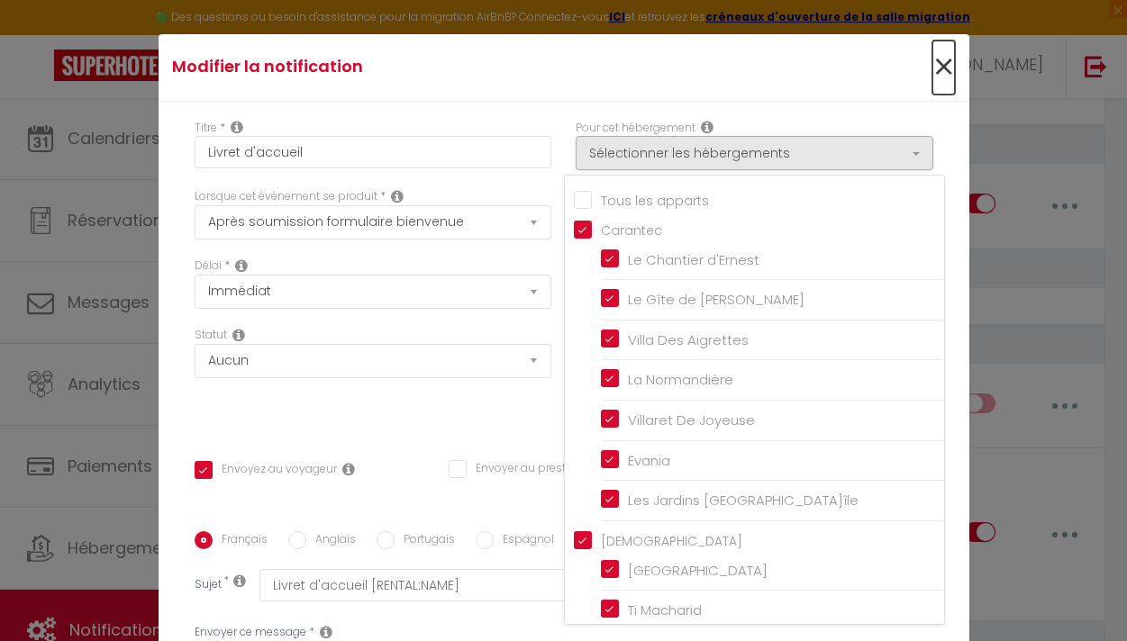
click at [944, 70] on span "×" at bounding box center [943, 68] width 23 height 54
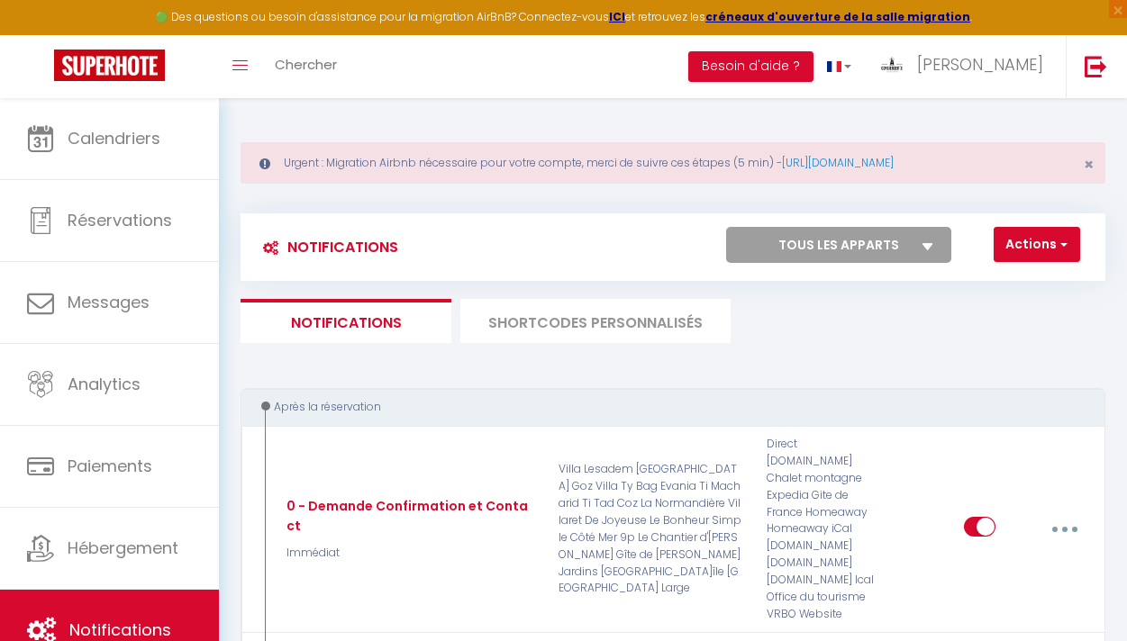
click at [584, 332] on li "SHORTCODES PERSONNALISÉS" at bounding box center [595, 321] width 270 height 44
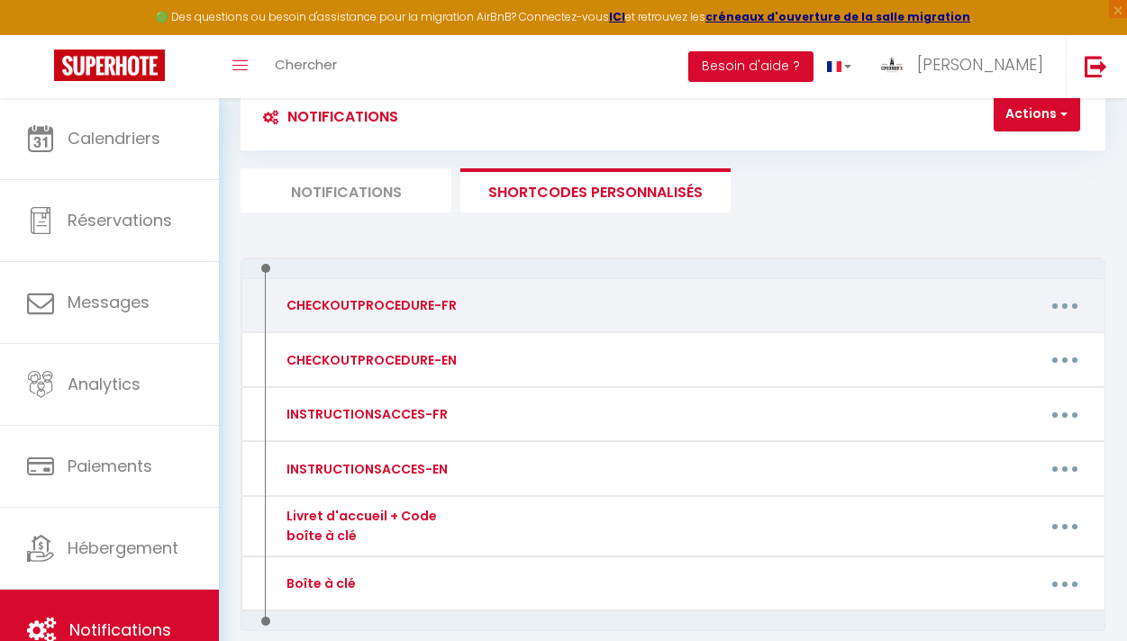
scroll to position [218, 0]
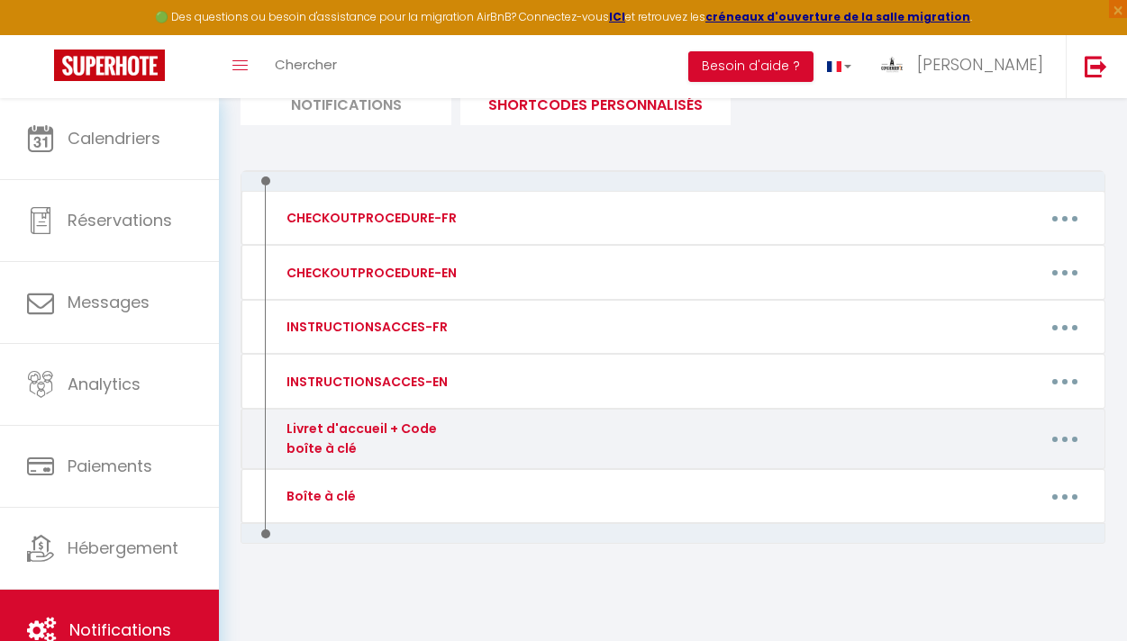
click at [1056, 441] on button "button" at bounding box center [1065, 439] width 48 height 34
click at [995, 476] on link "Editer" at bounding box center [1016, 482] width 133 height 31
type input "Livret d'accueil + Code boîte à clé"
type textarea "Livret d'accueil + Code boîte à clé"
type textarea "[URL][DOMAIN_NAME] Si vous avez choisi une arrivée autonome, le code de la boît…"
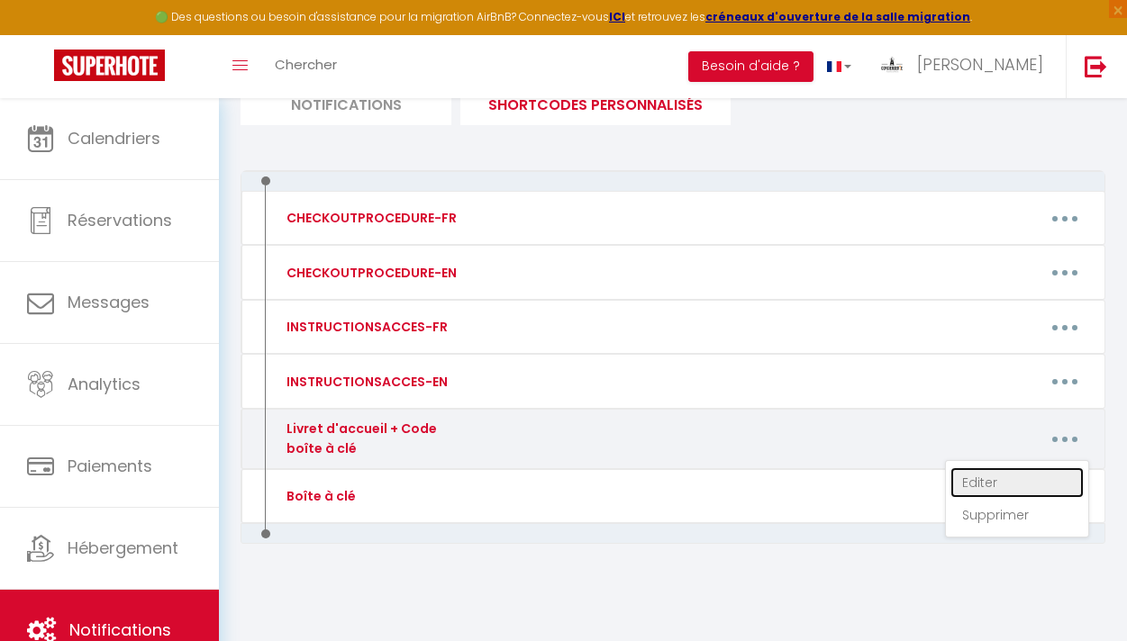
type textarea "[URL][DOMAIN_NAME] Si vous avez choisi une arrivée autonome, le code de la boît…"
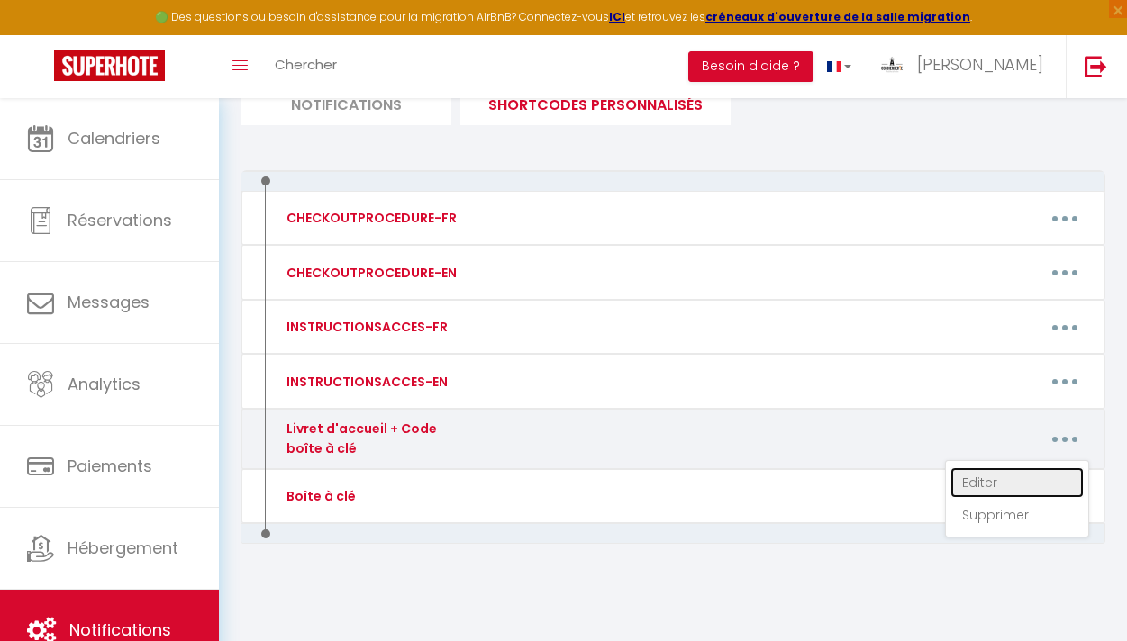
type textarea "[URL][DOMAIN_NAME] Si vous avez choisi une arrivée autonome, le code de la boît…"
type textarea "[URL][DOMAIN_NAME]"
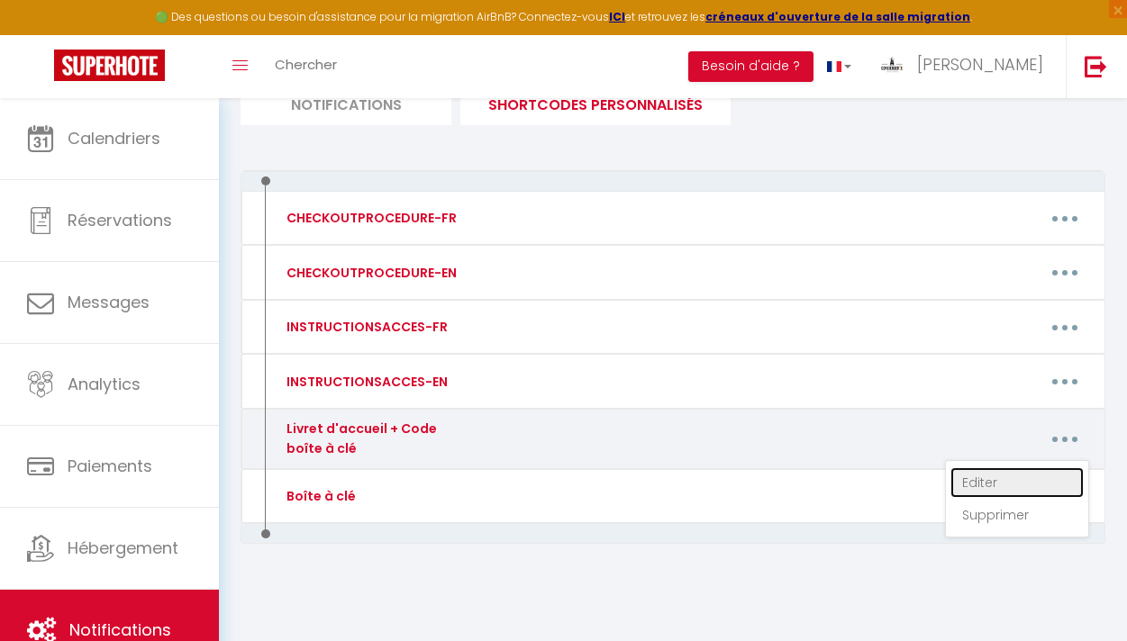
type textarea "[URL][DOMAIN_NAME]"
type textarea "[URL][DOMAIN_NAME] Si vous avez choisi une arrivée autonome, le code de la boît…"
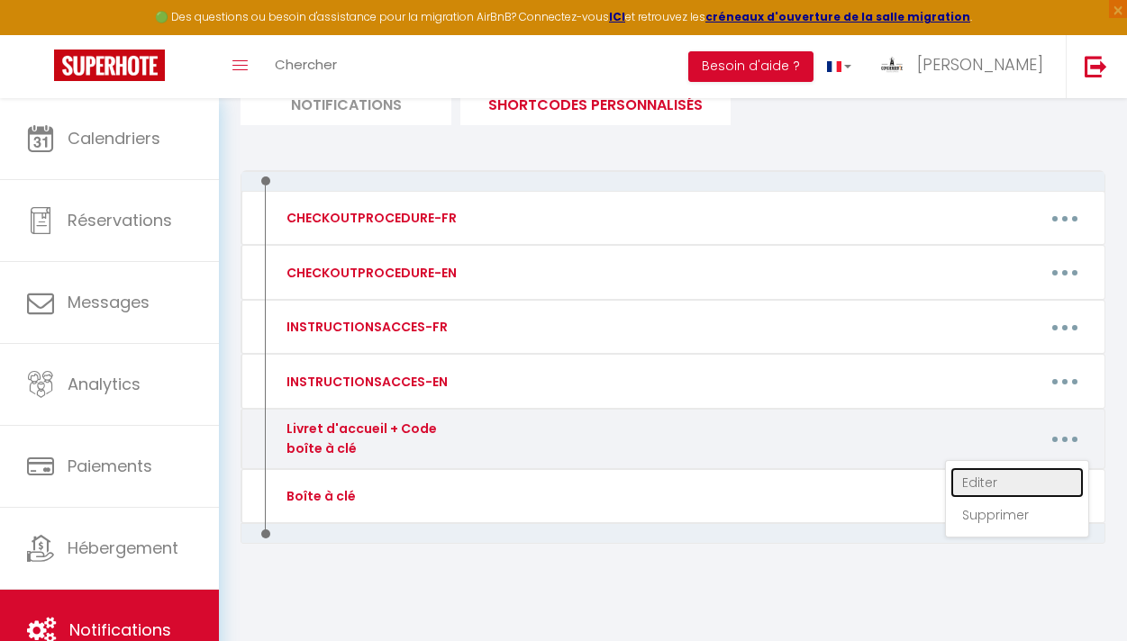
type textarea "[URL][DOMAIN_NAME] Si vous avez choisi une arrivée autonome, le code de la boît…"
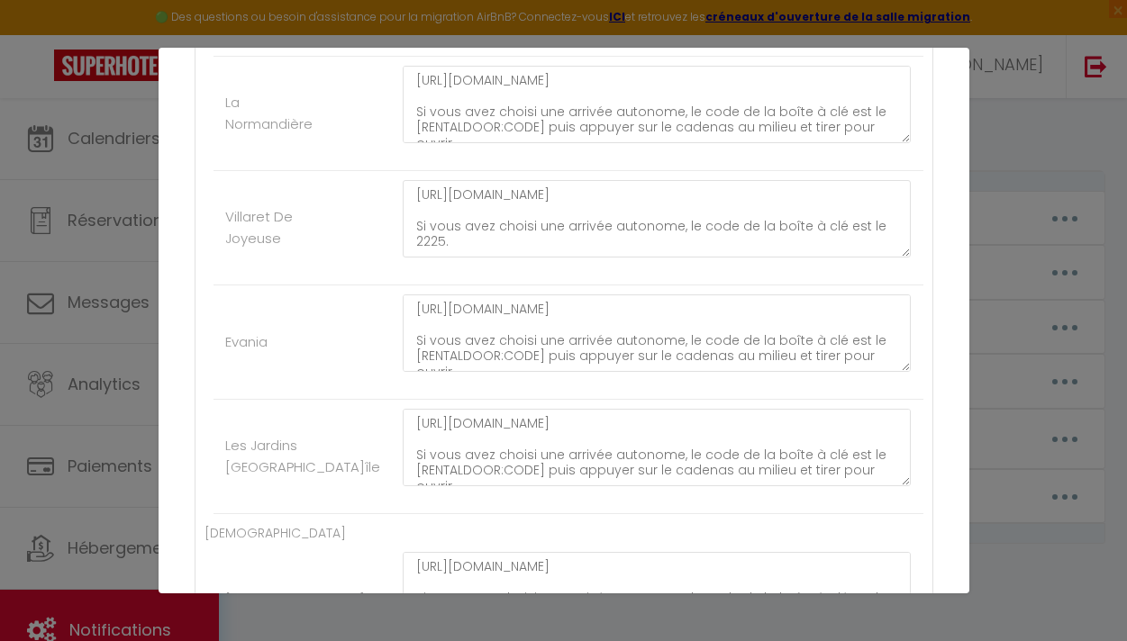
scroll to position [737, 0]
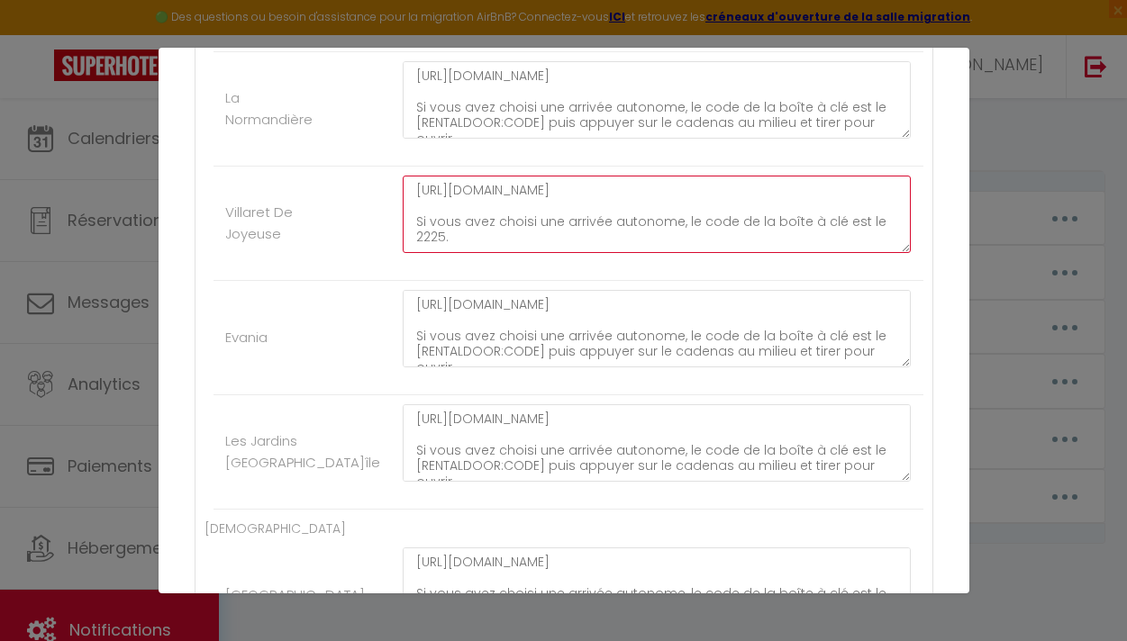
click at [583, 204] on textarea "[URL][DOMAIN_NAME] Si vous avez choisi une arrivée autonome, le code de la boît…" at bounding box center [657, 214] width 509 height 77
paste textarea "[URL][DOMAIN_NAME]"
type textarea "[URL][DOMAIN_NAME] Si vous avez choisi une arrivée autonome, le code de la boît…"
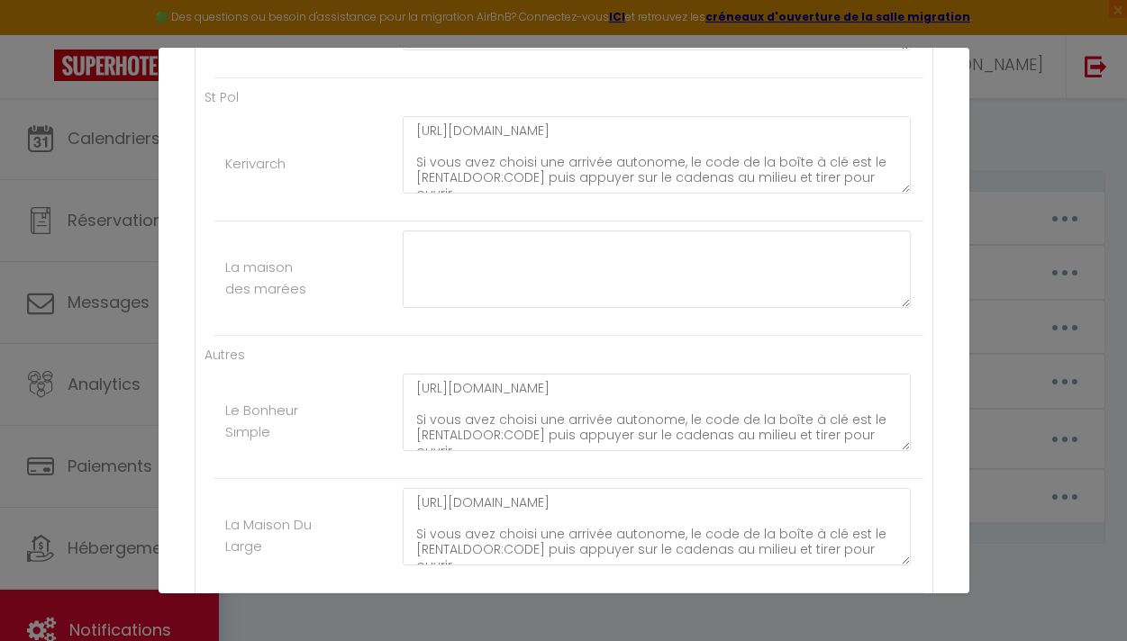
scroll to position [2176, 0]
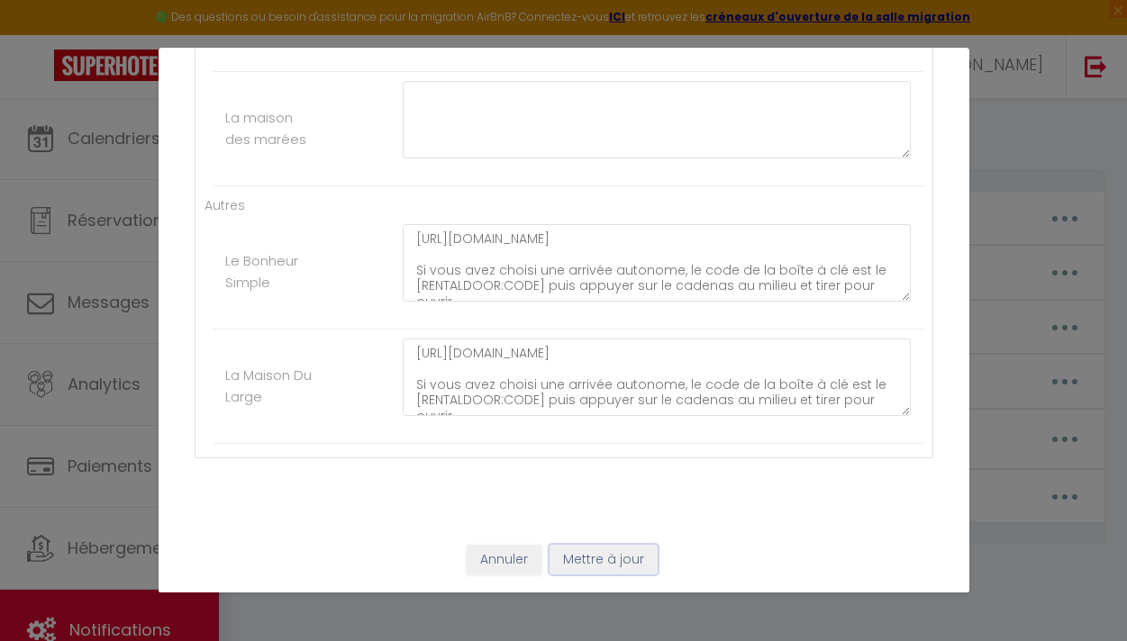
click at [602, 559] on button "Mettre à jour" at bounding box center [603, 560] width 108 height 31
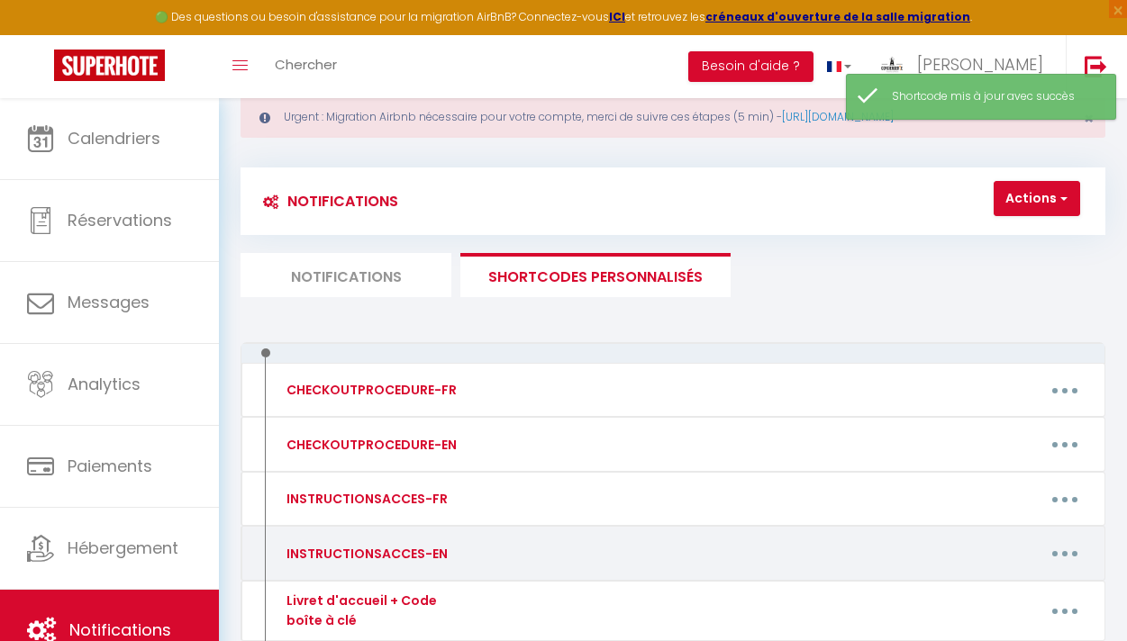
scroll to position [0, 0]
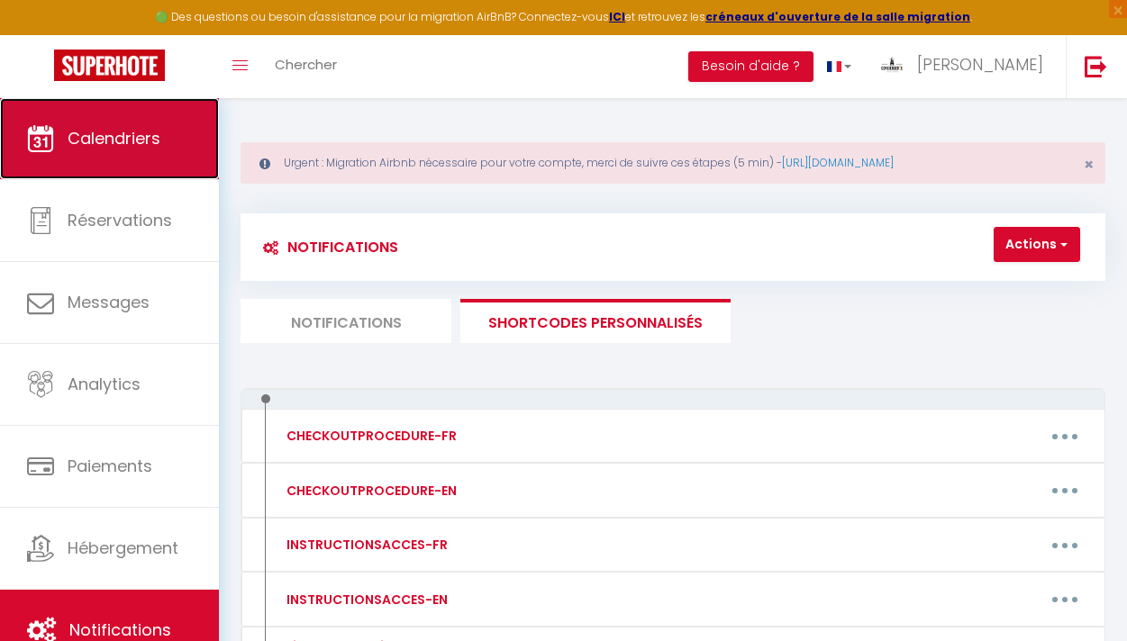
click at [147, 156] on link "Calendriers" at bounding box center [109, 138] width 219 height 81
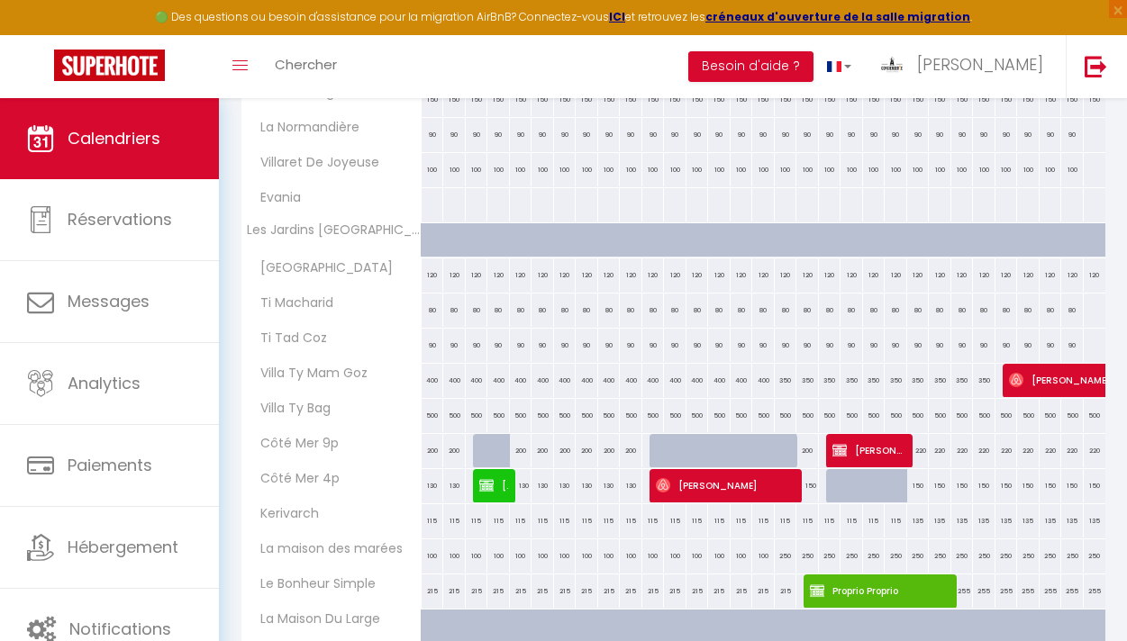
scroll to position [1176, 0]
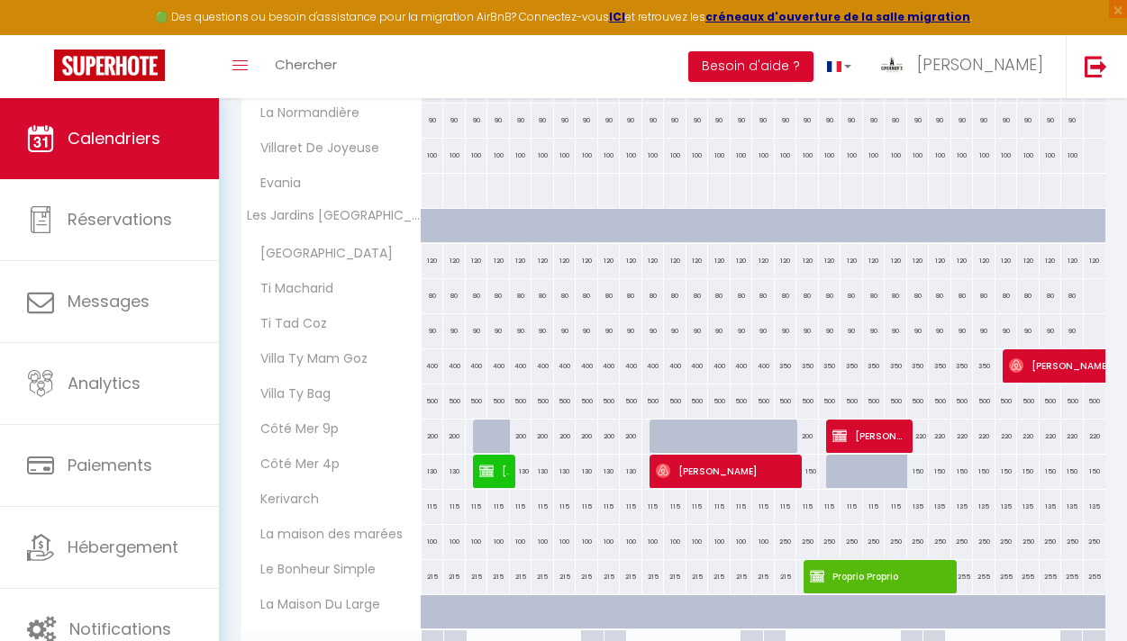
click at [783, 542] on div "250" at bounding box center [785, 541] width 23 height 33
type input "250"
type input "Ven 17 Octobre 2025"
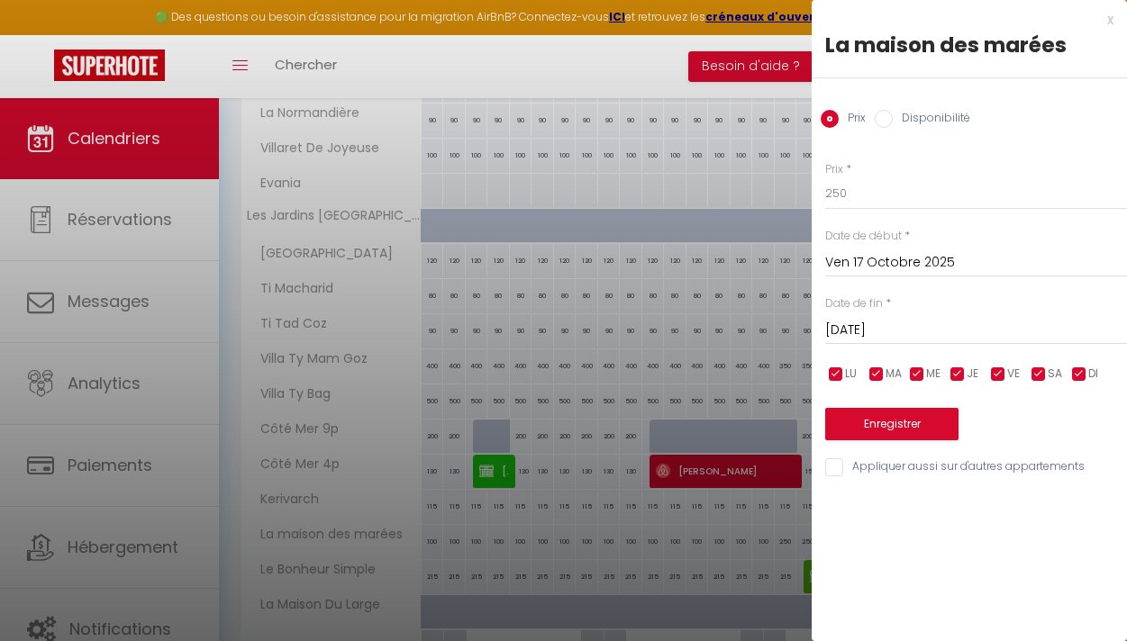
click at [880, 332] on input "[DATE]" at bounding box center [976, 330] width 302 height 23
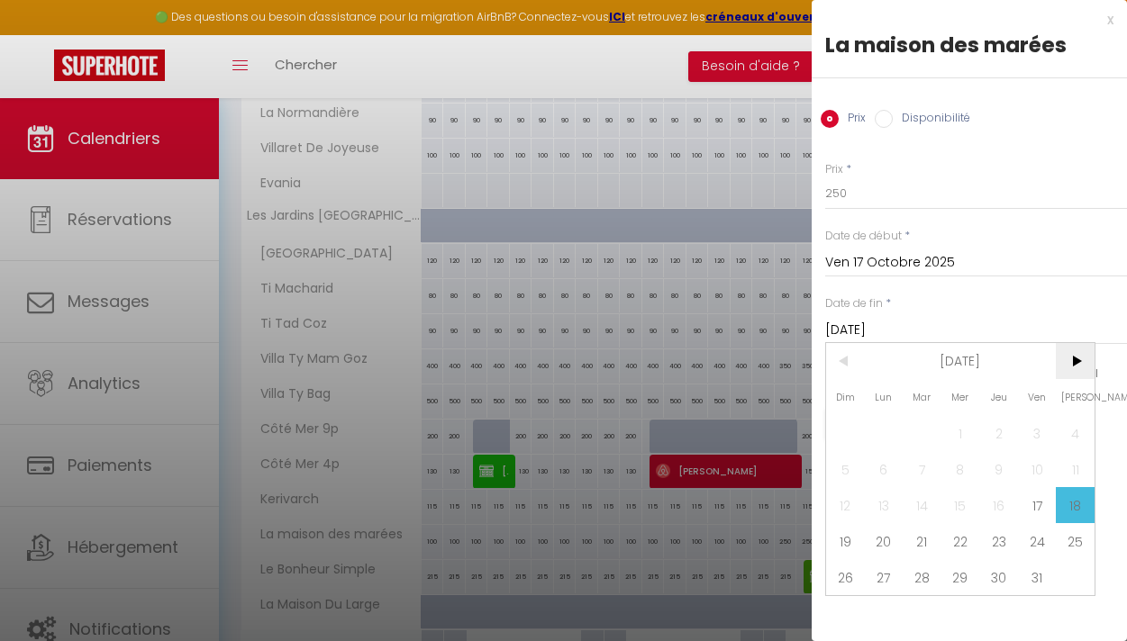
click at [1072, 354] on span ">" at bounding box center [1074, 361] width 39 height 36
click at [1072, 469] on span "8" at bounding box center [1074, 469] width 39 height 36
type input "[DATE]"
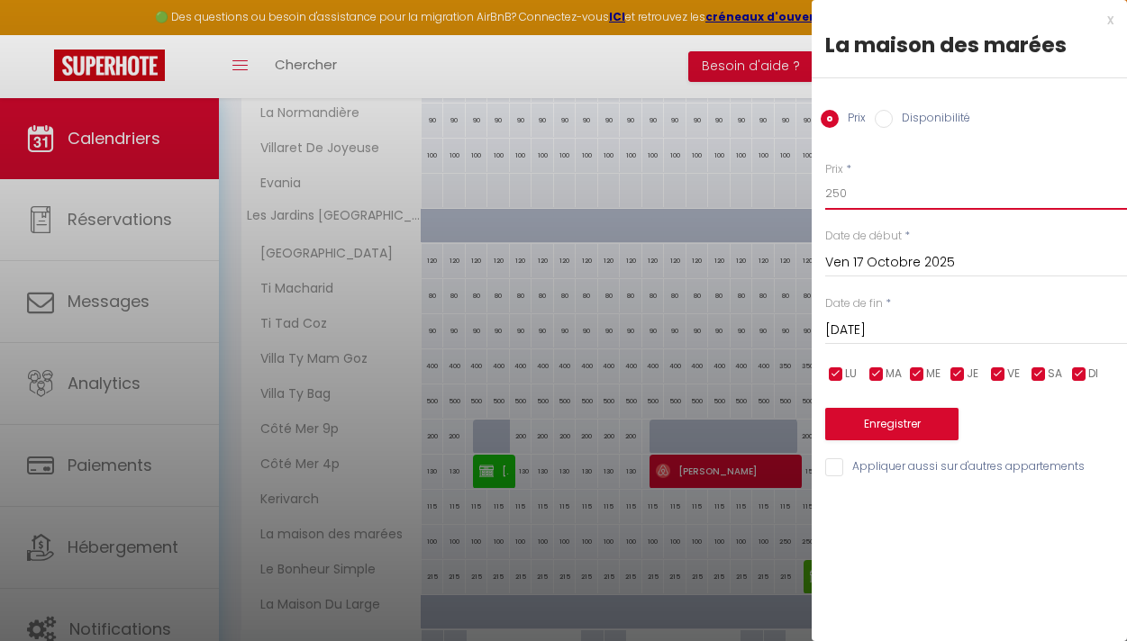
drag, startPoint x: 849, startPoint y: 187, endPoint x: 818, endPoint y: 187, distance: 31.5
click at [818, 187] on div "Prix * 250 Statut * Disponible Indisponible Date de début * [DATE] < [DATE] > D…" at bounding box center [968, 309] width 315 height 340
type input "100"
click at [888, 415] on button "Enregistrer" at bounding box center [891, 424] width 133 height 32
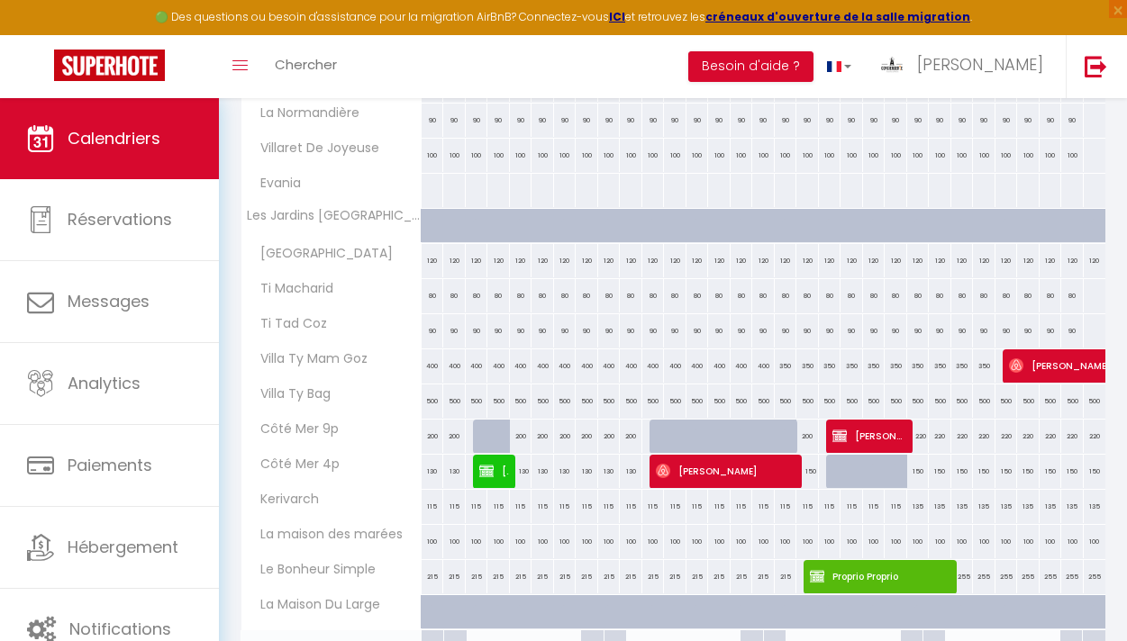
click at [491, 538] on div "100" at bounding box center [498, 541] width 23 height 33
type input "100"
type input "[DATE]"
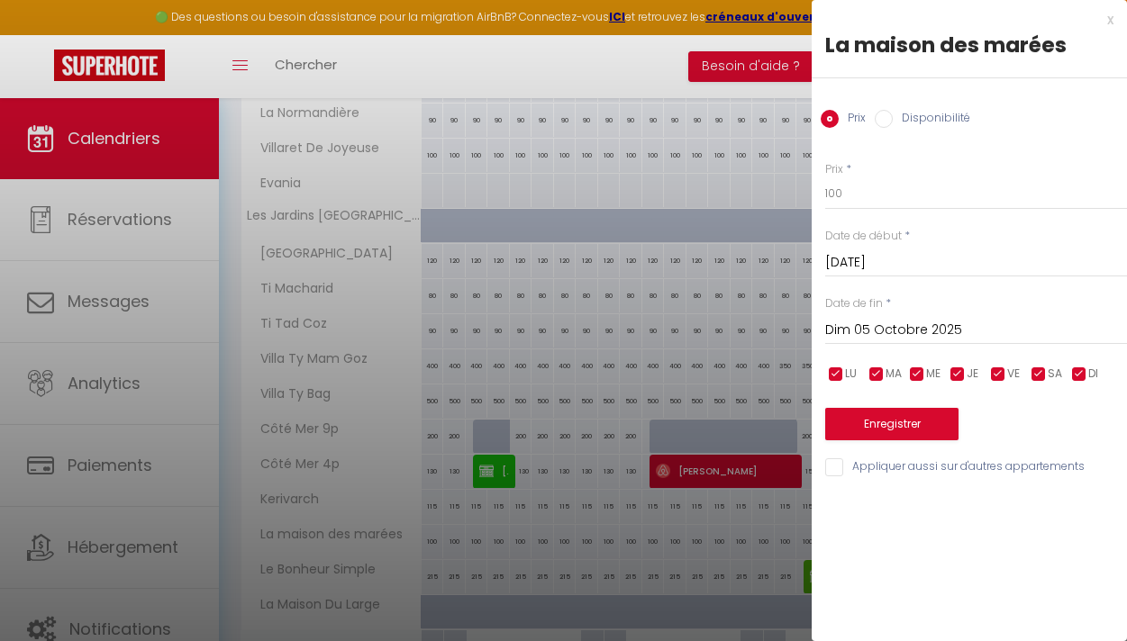
click at [846, 324] on input "Dim 05 Octobre 2025" at bounding box center [976, 330] width 302 height 23
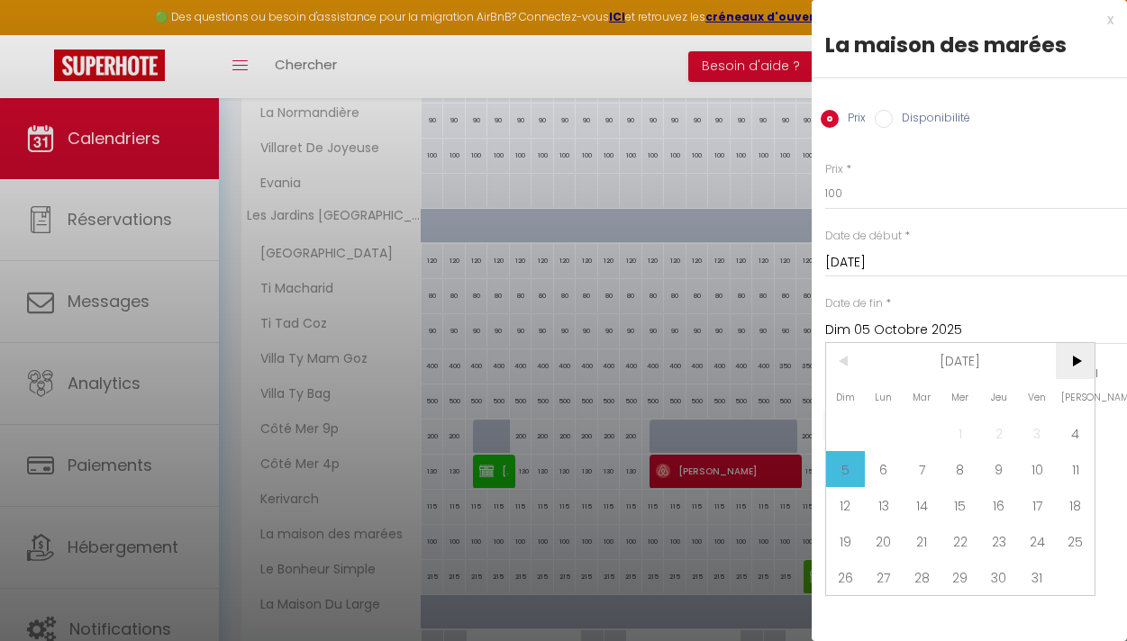
click at [1071, 373] on span ">" at bounding box center [1074, 361] width 39 height 36
click at [954, 503] on span "12" at bounding box center [960, 505] width 39 height 36
type input "Mer 12 Novembre 2025"
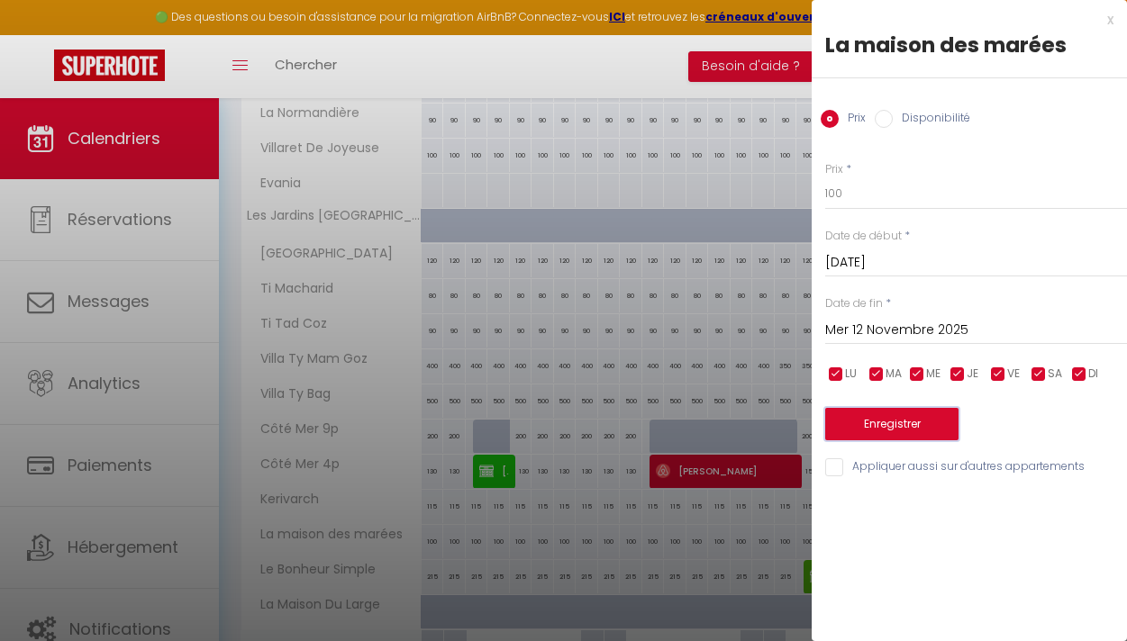
click at [888, 421] on button "Enregistrer" at bounding box center [891, 424] width 133 height 32
